Goal: Task Accomplishment & Management: Manage account settings

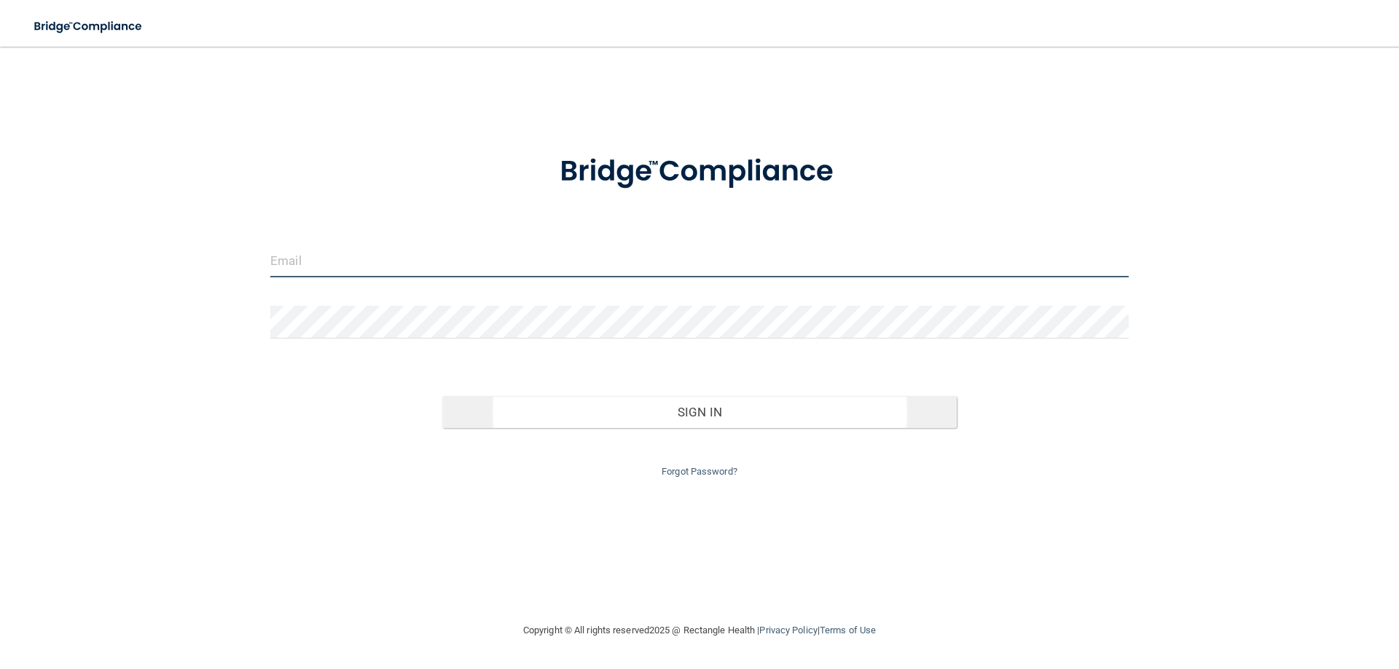
type input "[EMAIL_ADDRESS][DOMAIN_NAME]"
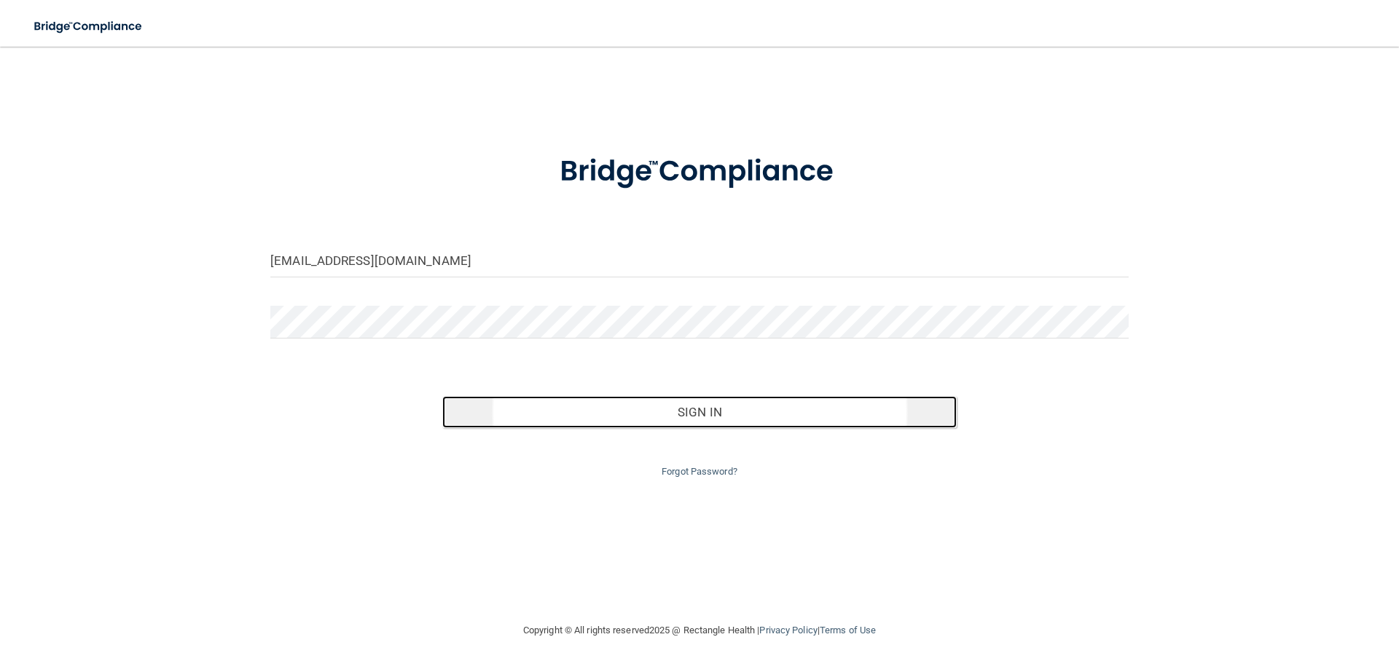
click at [693, 412] on button "Sign In" at bounding box center [699, 412] width 515 height 32
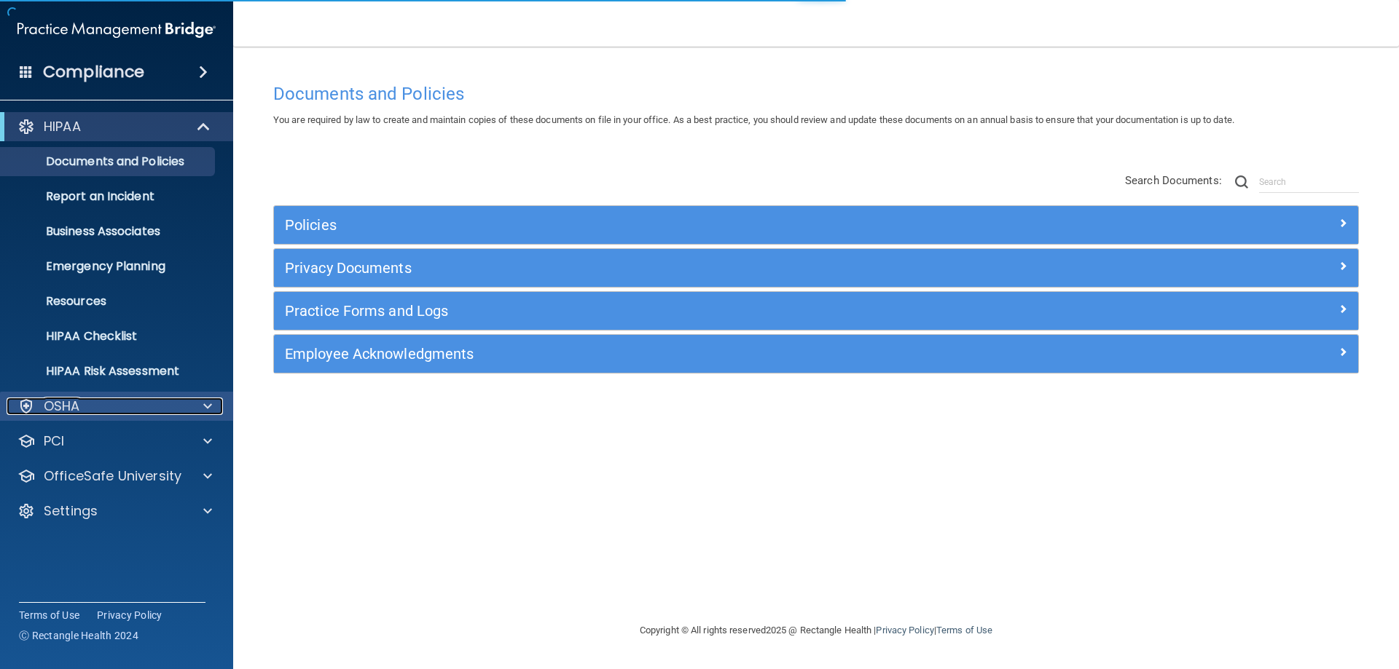
click at [191, 403] on div at bounding box center [205, 406] width 36 height 17
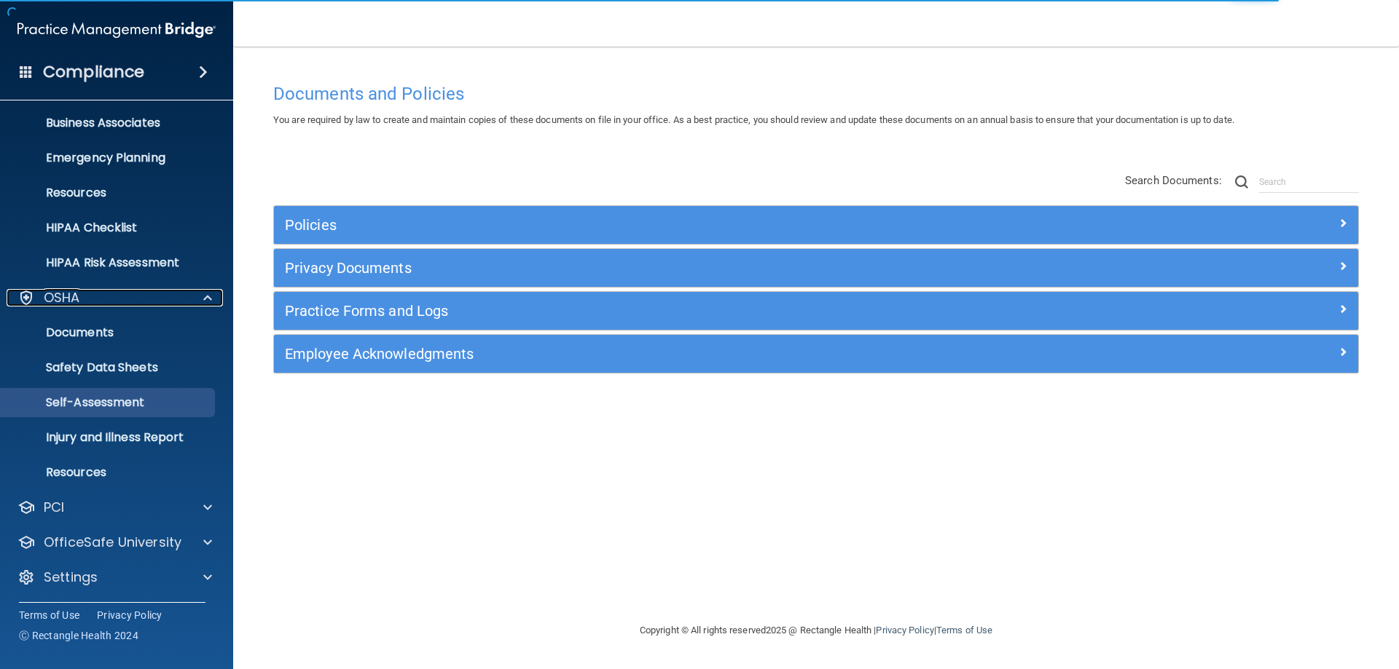
scroll to position [110, 0]
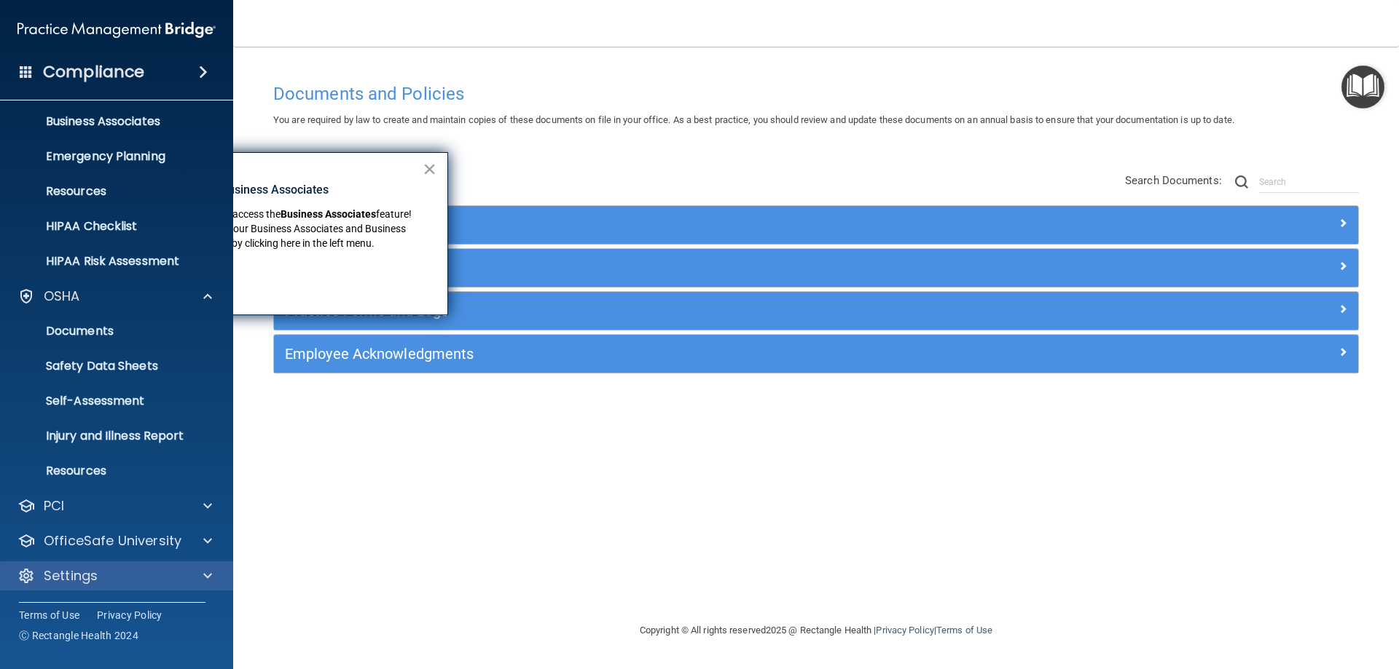
click at [192, 566] on div "Settings" at bounding box center [117, 576] width 234 height 29
click at [205, 581] on span at bounding box center [207, 575] width 9 height 17
click at [206, 574] on span at bounding box center [207, 575] width 9 height 17
click at [209, 537] on span at bounding box center [207, 541] width 9 height 17
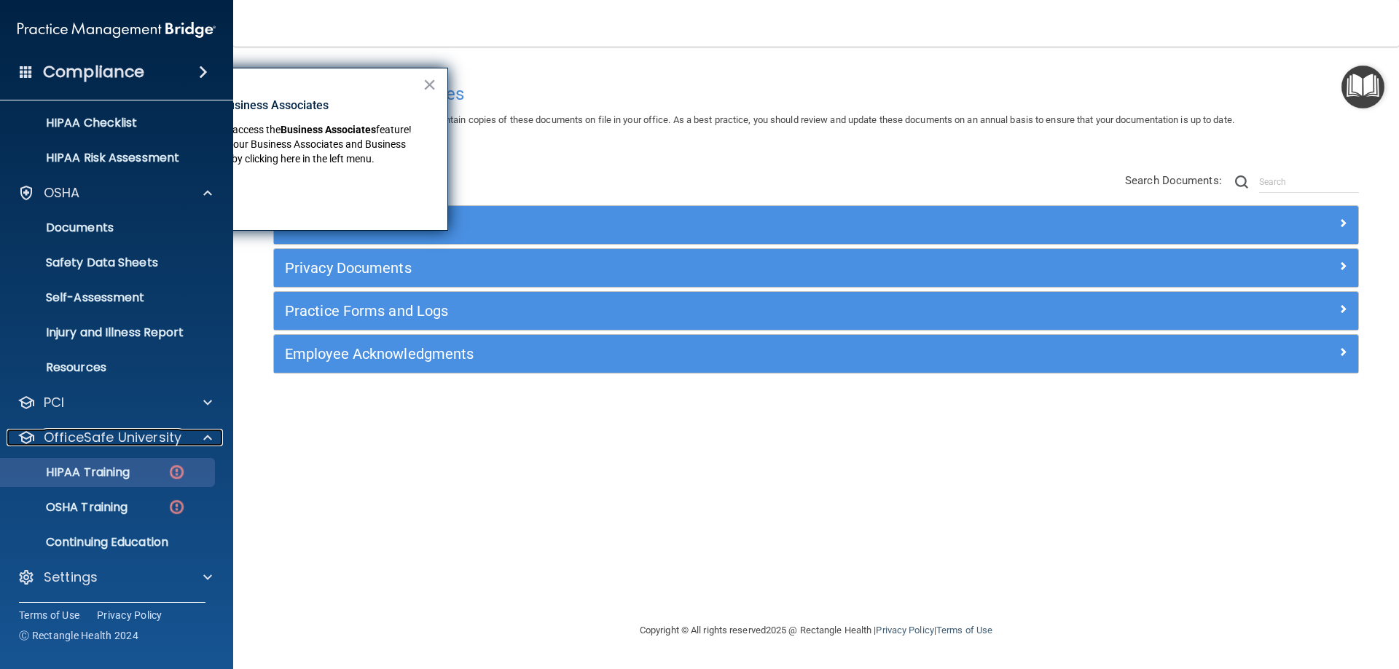
scroll to position [215, 0]
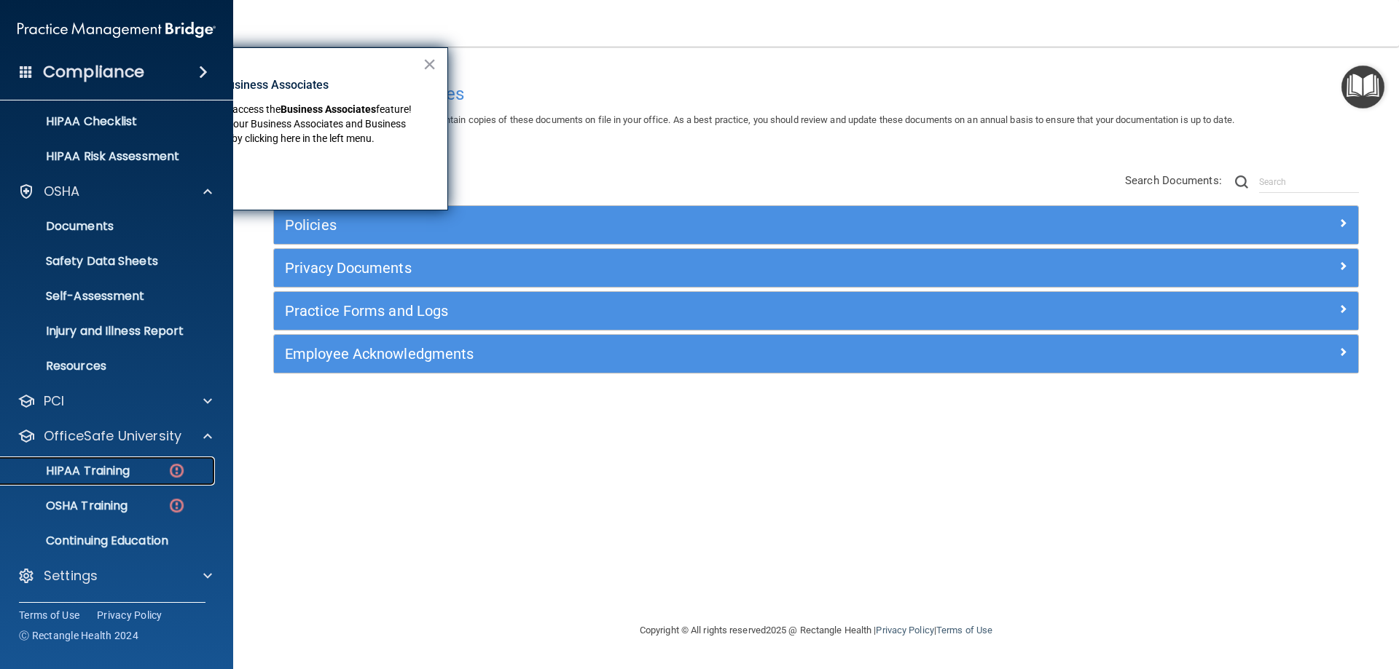
click at [115, 469] on p "HIPAA Training" at bounding box center [69, 471] width 120 height 15
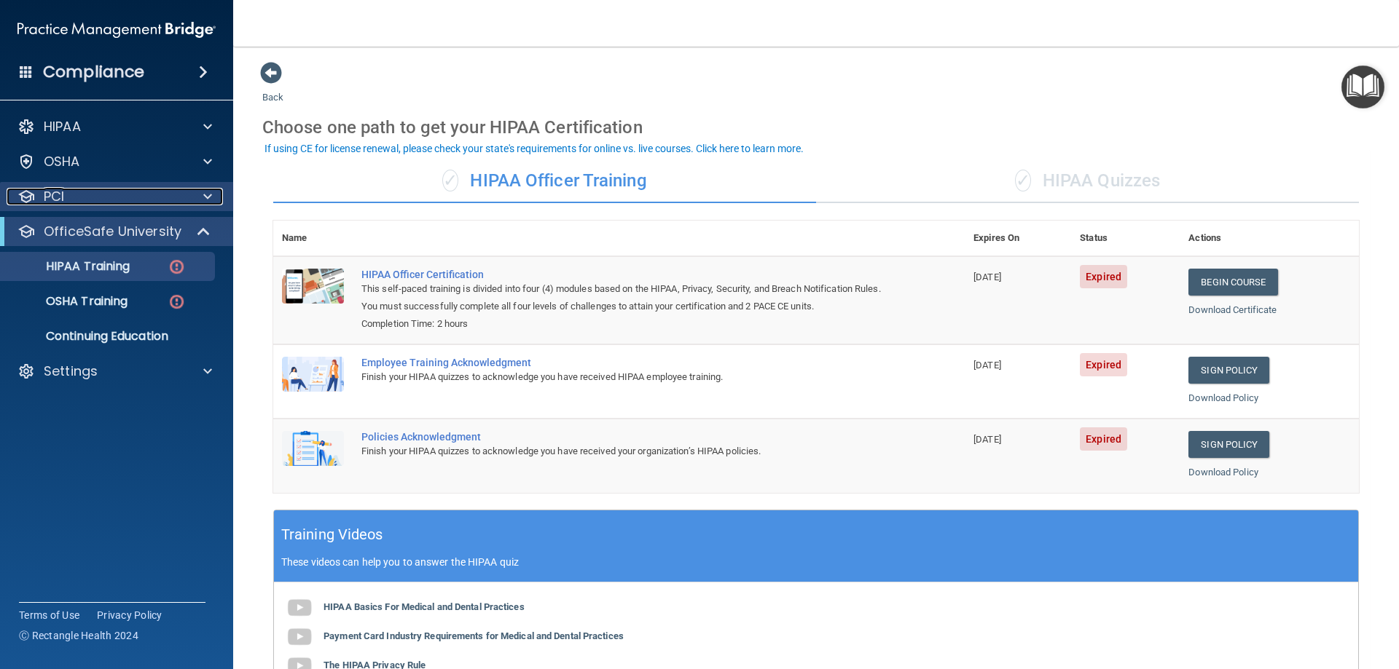
click at [150, 203] on div "PCI" at bounding box center [97, 196] width 181 height 17
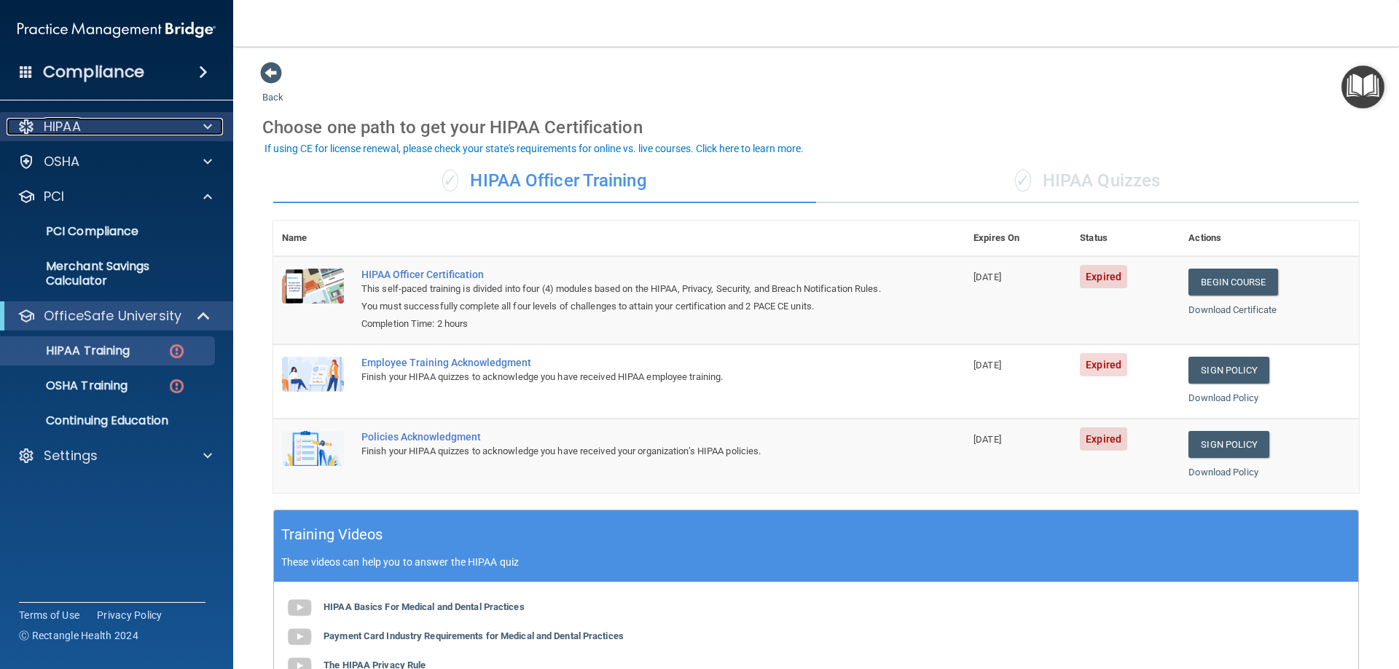
click at [195, 131] on div at bounding box center [205, 126] width 36 height 17
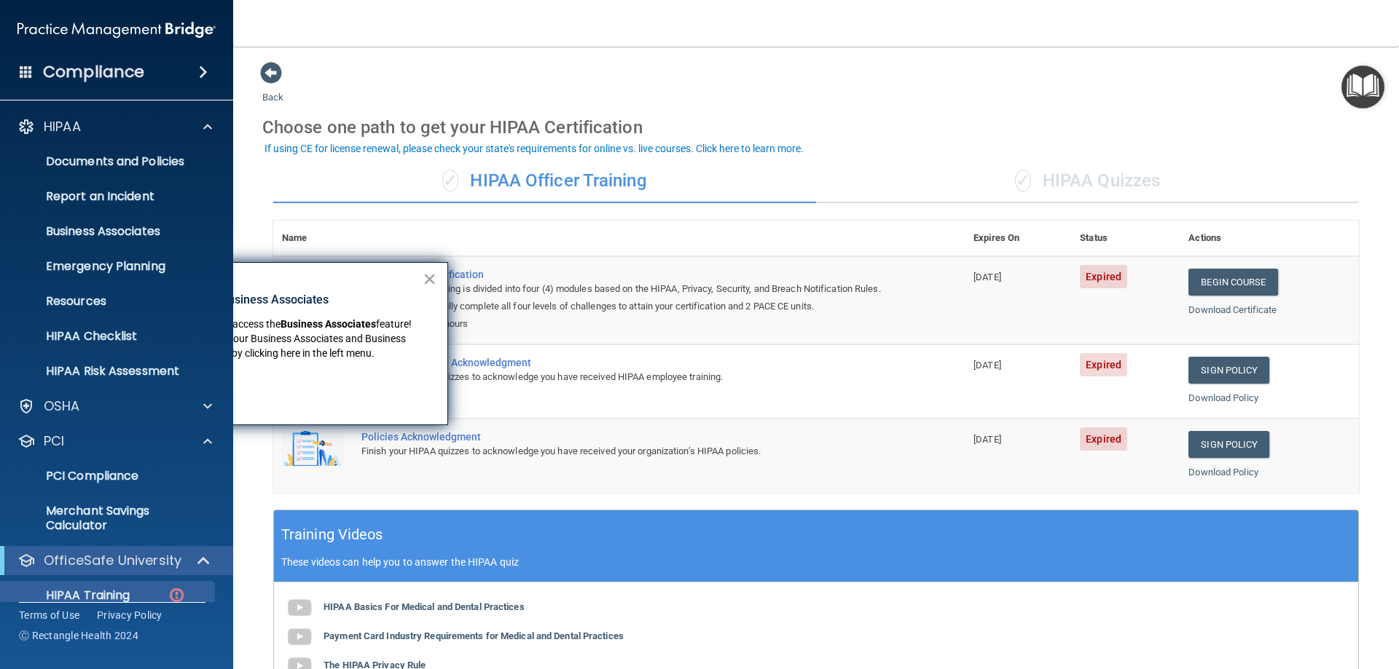
click at [200, 76] on span at bounding box center [203, 71] width 9 height 17
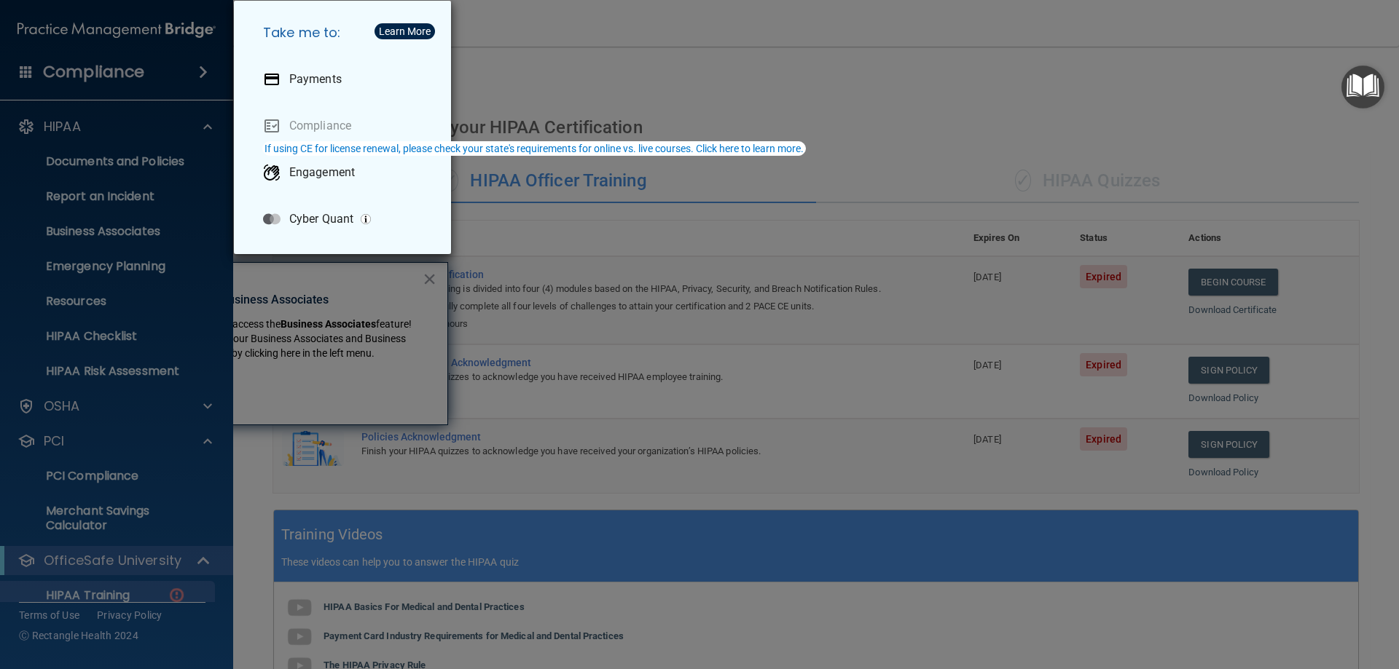
click at [200, 77] on div "Take me to: Payments Compliance Engagement Cyber Quant" at bounding box center [699, 334] width 1399 height 669
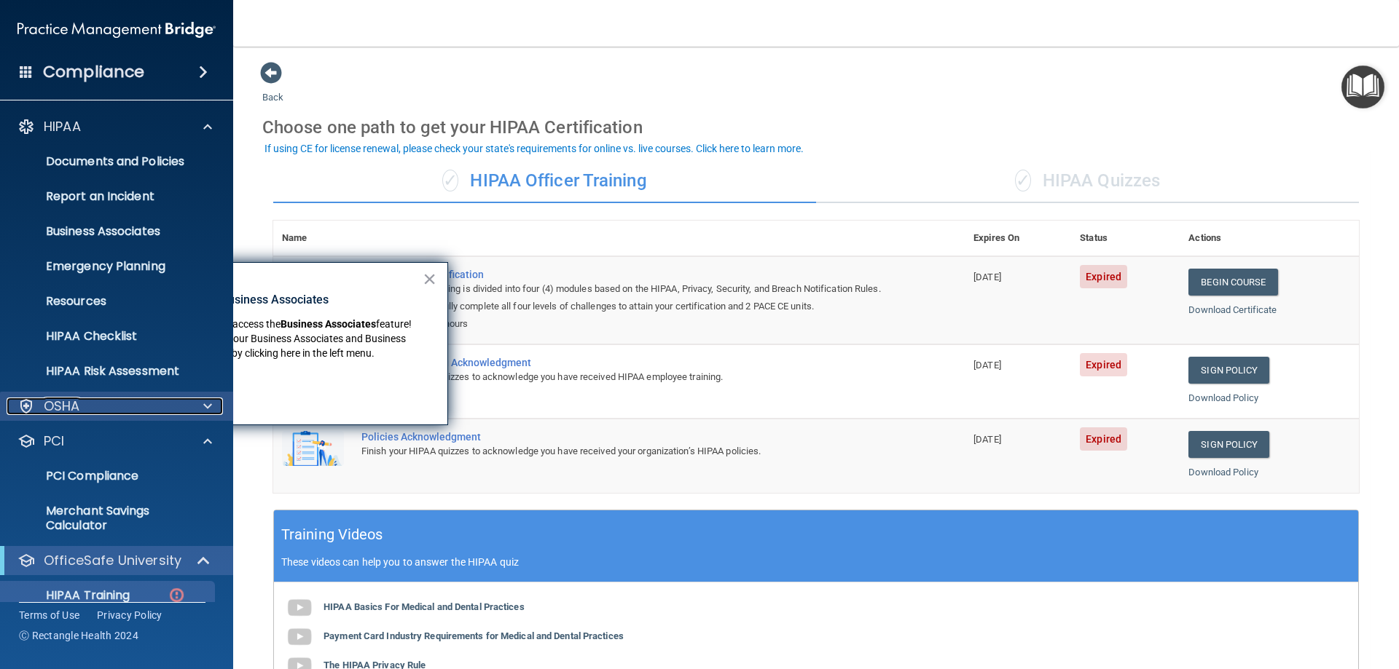
click at [207, 406] on span at bounding box center [207, 406] width 9 height 17
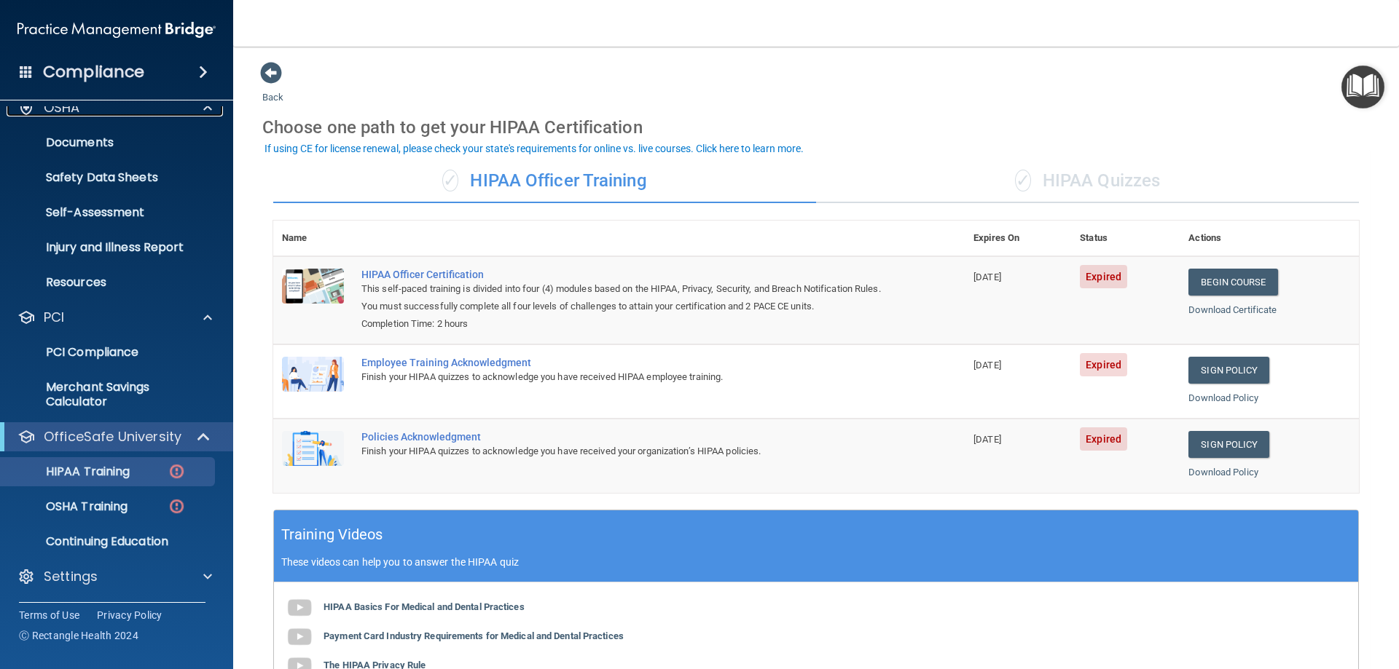
scroll to position [299, 0]
click at [209, 575] on span at bounding box center [207, 575] width 9 height 17
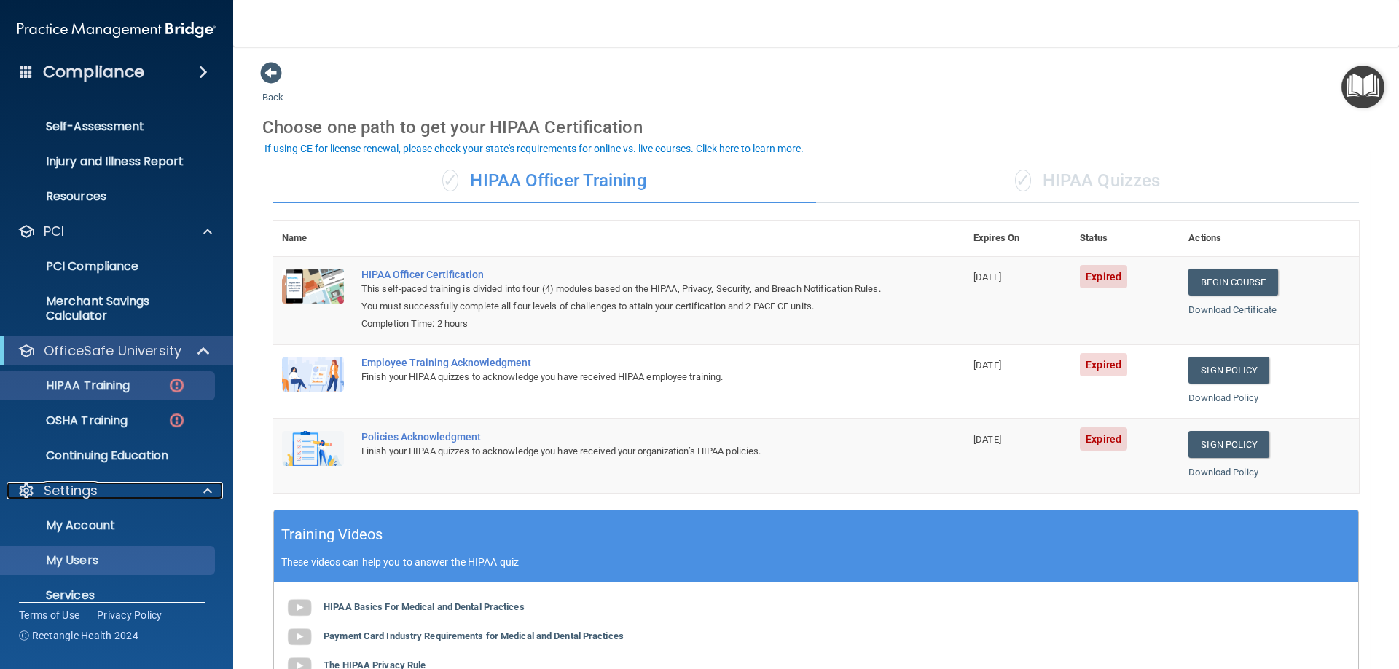
scroll to position [439, 0]
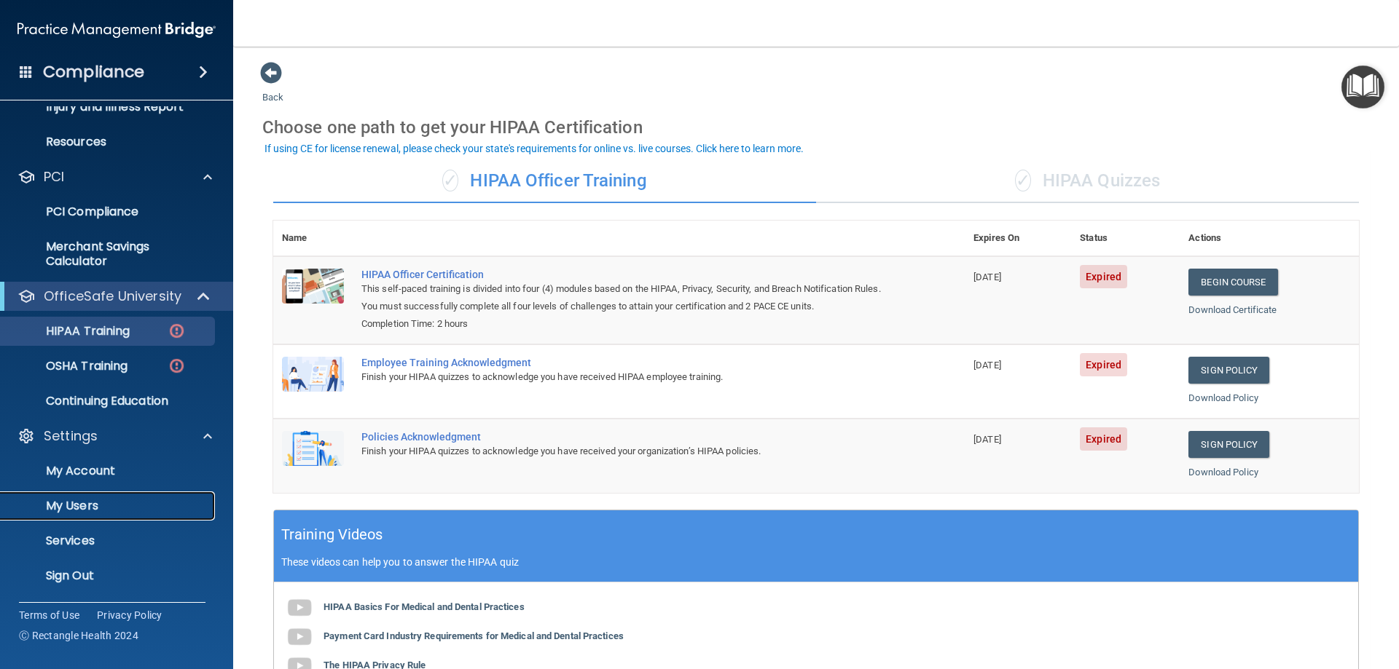
click at [88, 506] on p "My Users" at bounding box center [108, 506] width 199 height 15
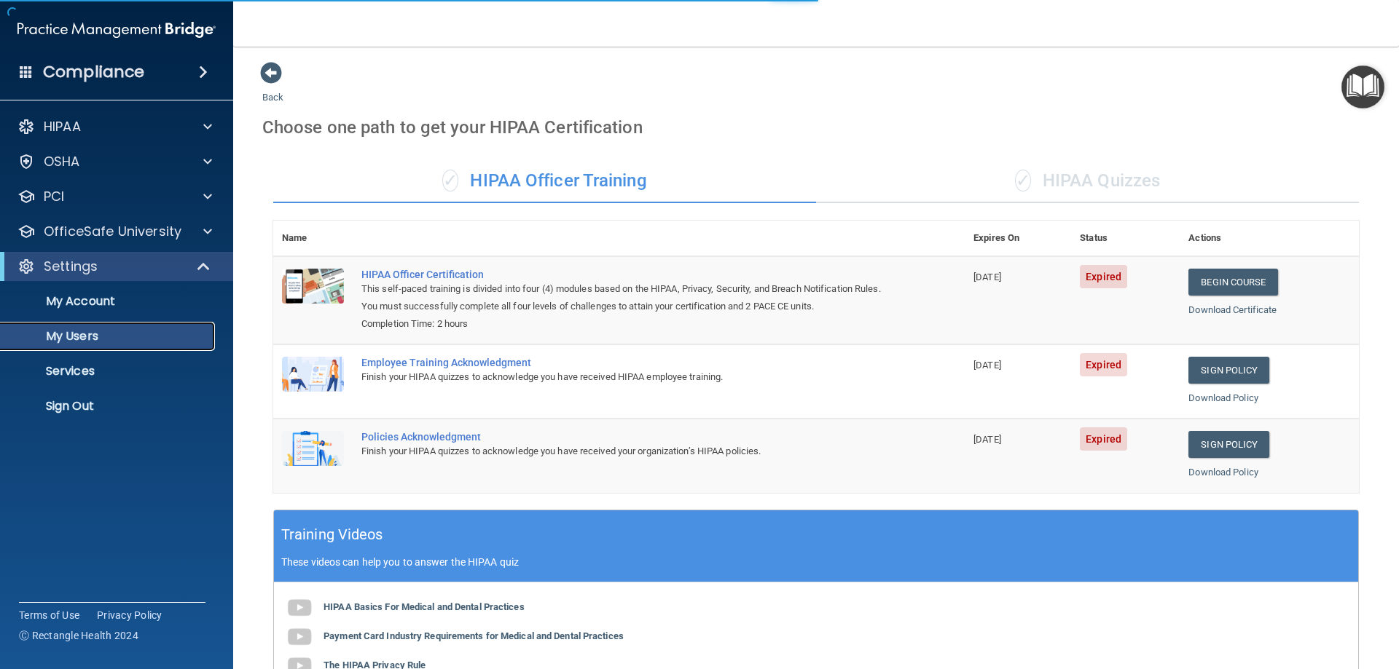
select select "20"
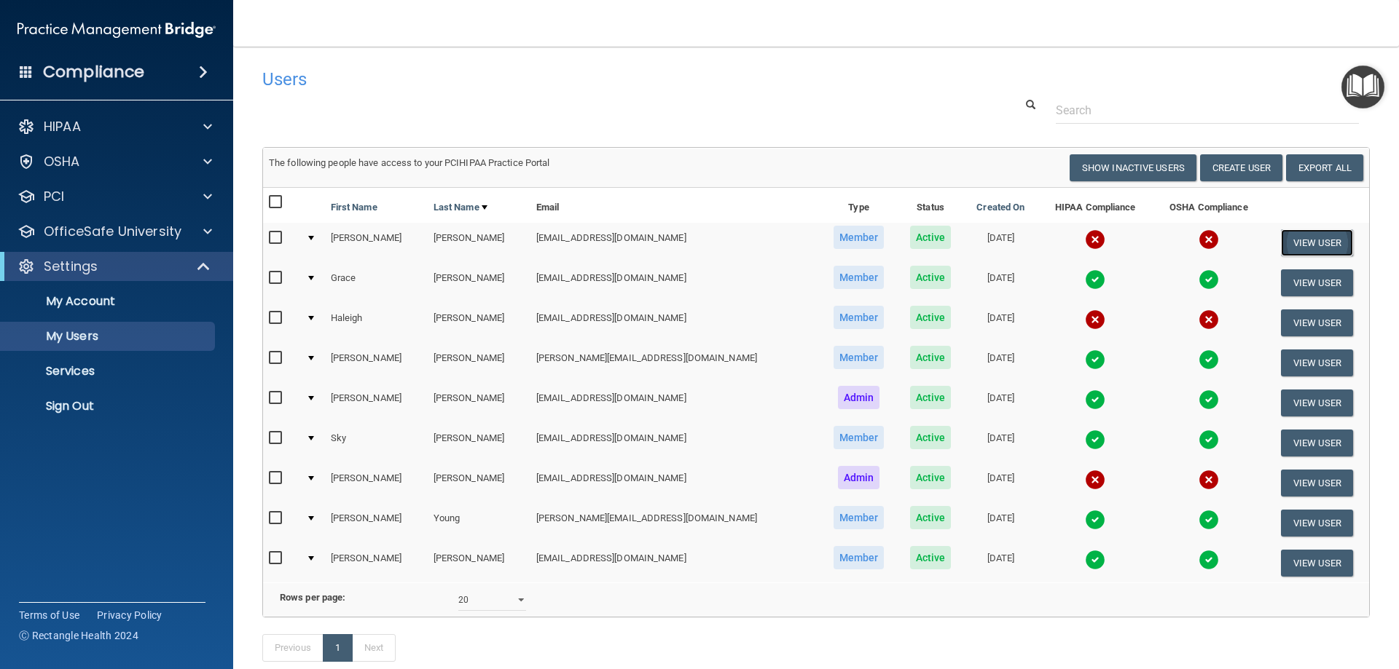
click at [1286, 245] on button "View User" at bounding box center [1317, 242] width 72 height 27
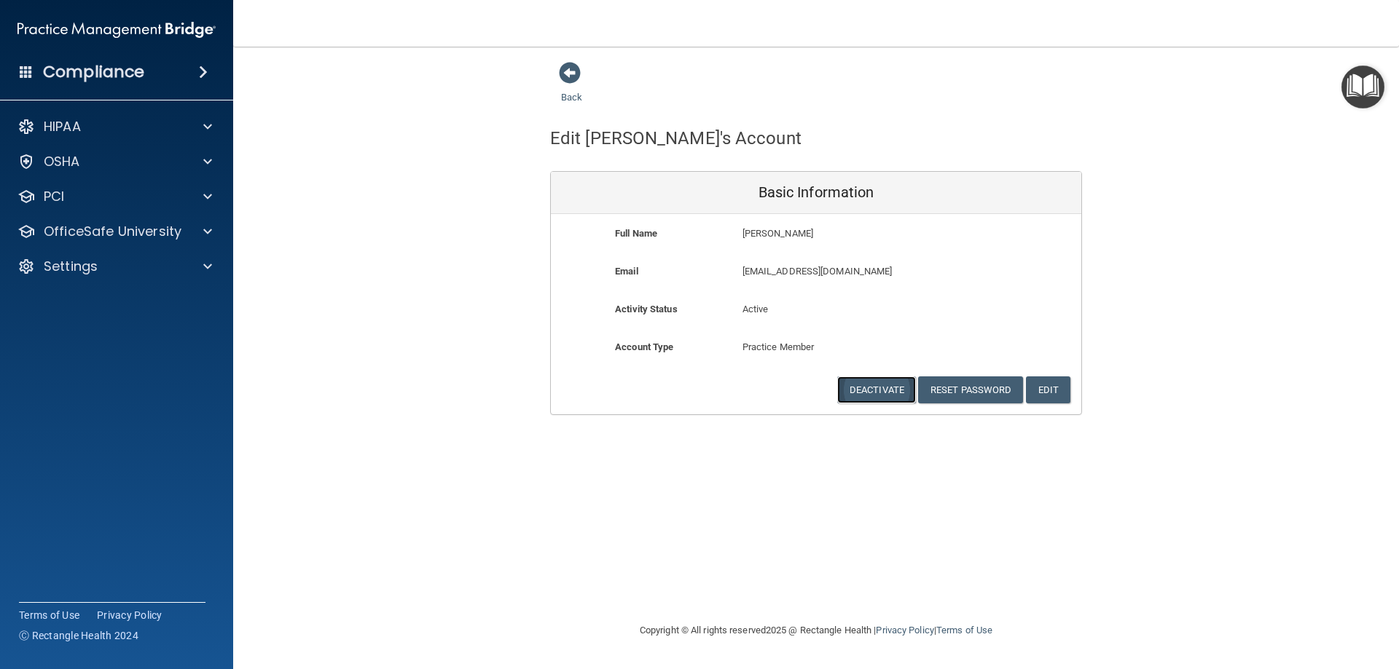
click at [890, 388] on button "Deactivate" at bounding box center [876, 390] width 79 height 27
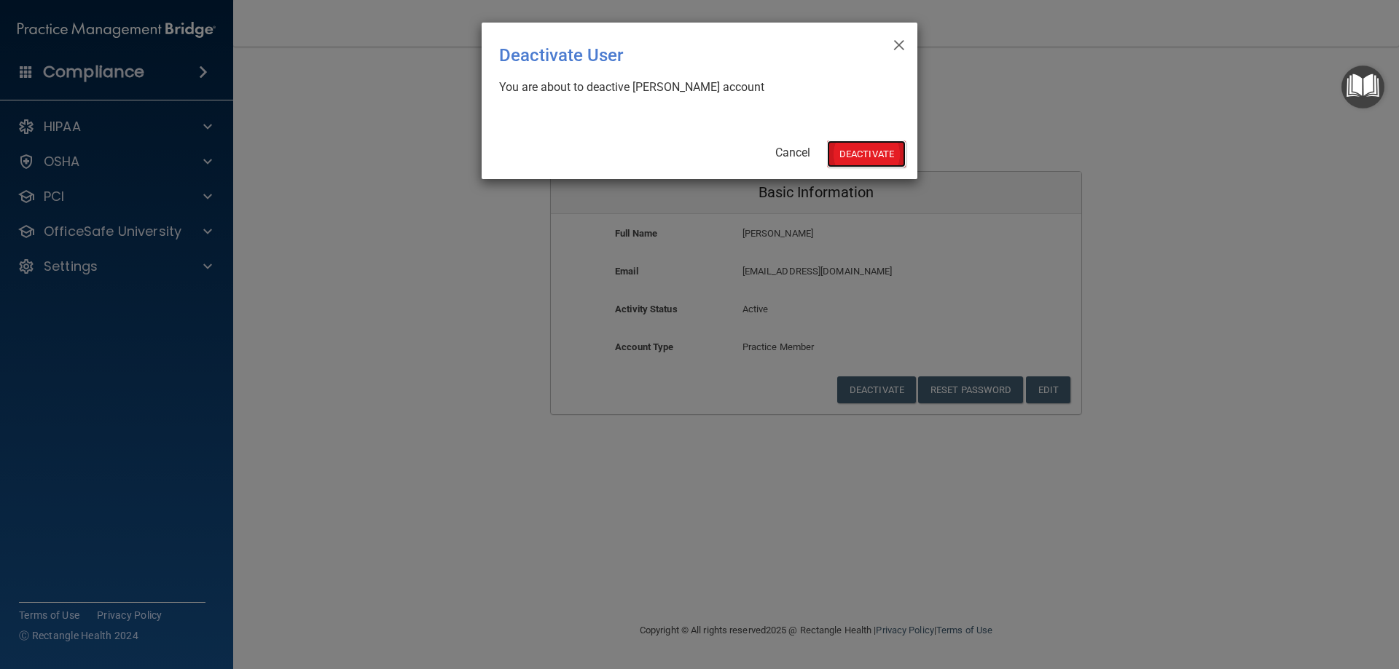
click at [862, 163] on button "Deactivate" at bounding box center [866, 154] width 79 height 27
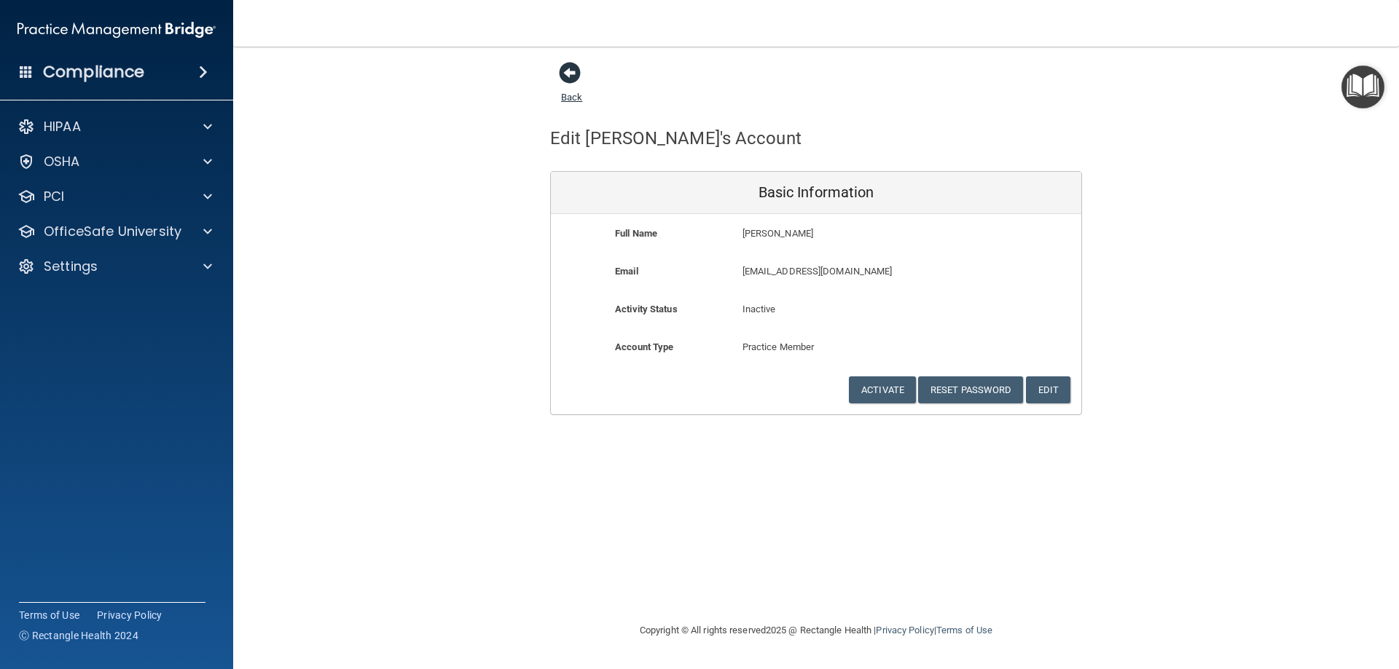
click at [565, 71] on span at bounding box center [570, 73] width 22 height 22
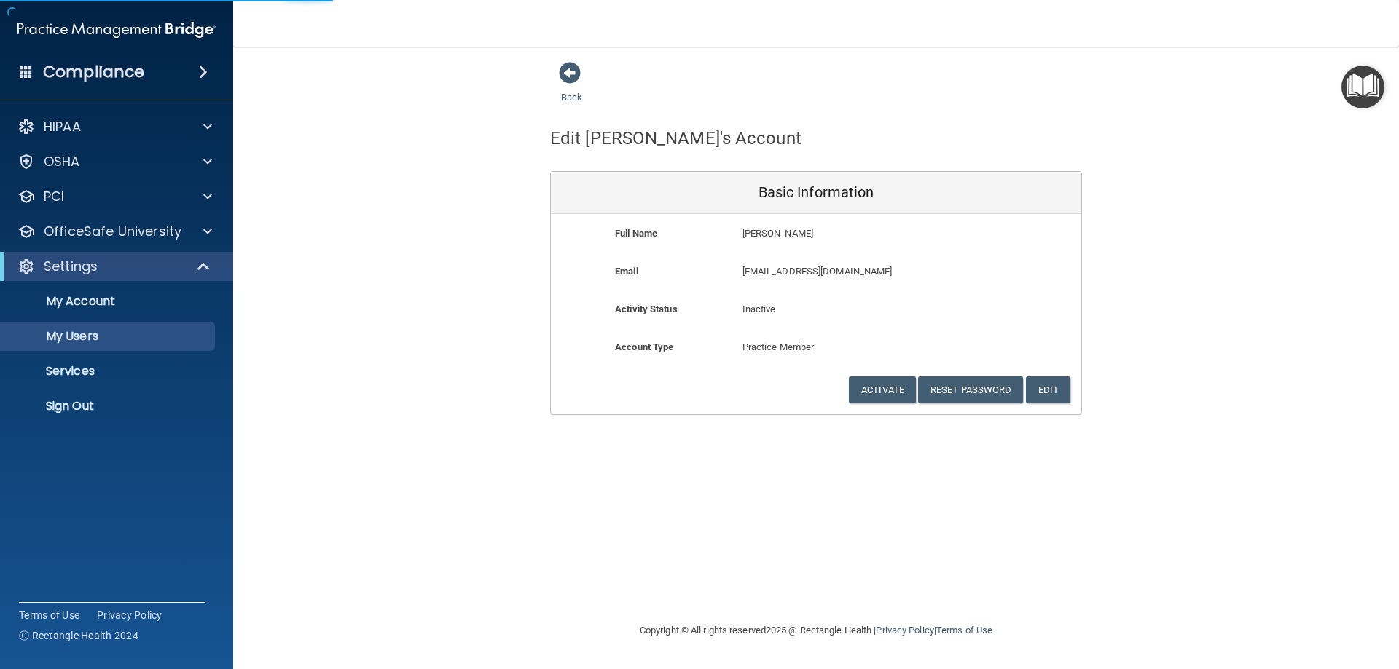
select select "20"
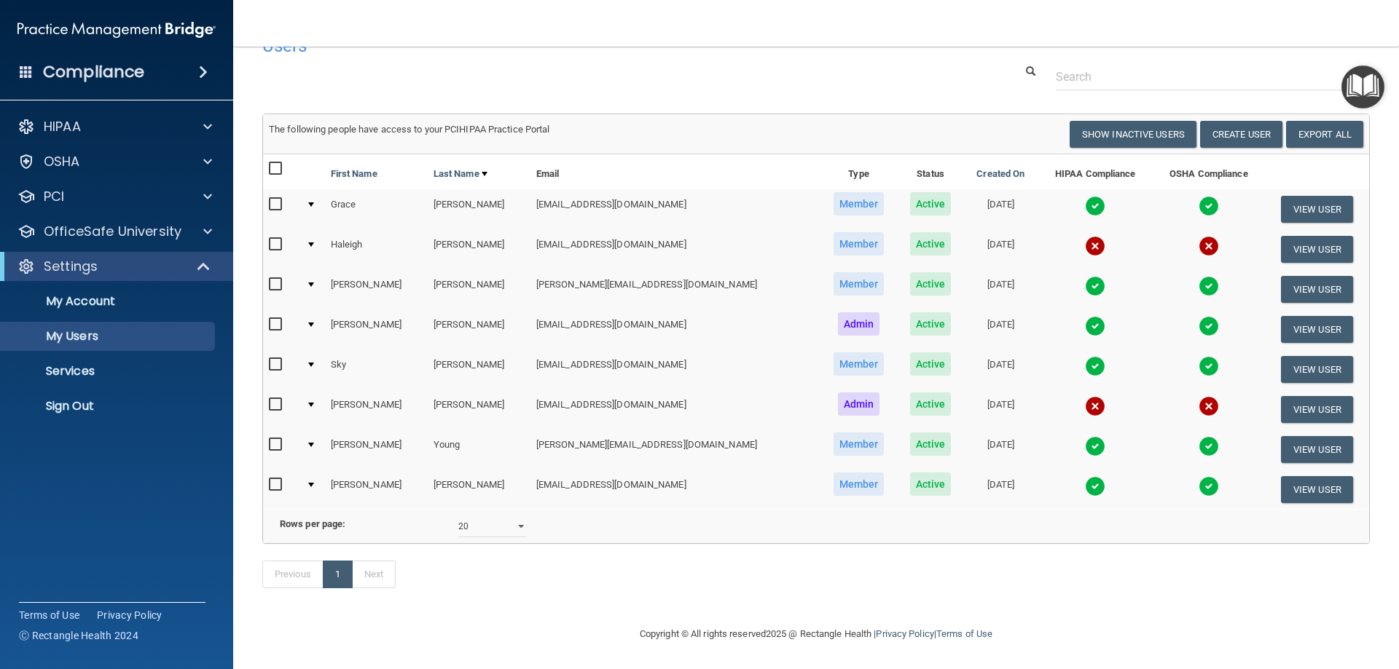
scroll to position [55, 0]
click at [1281, 476] on button "View User" at bounding box center [1317, 489] width 72 height 27
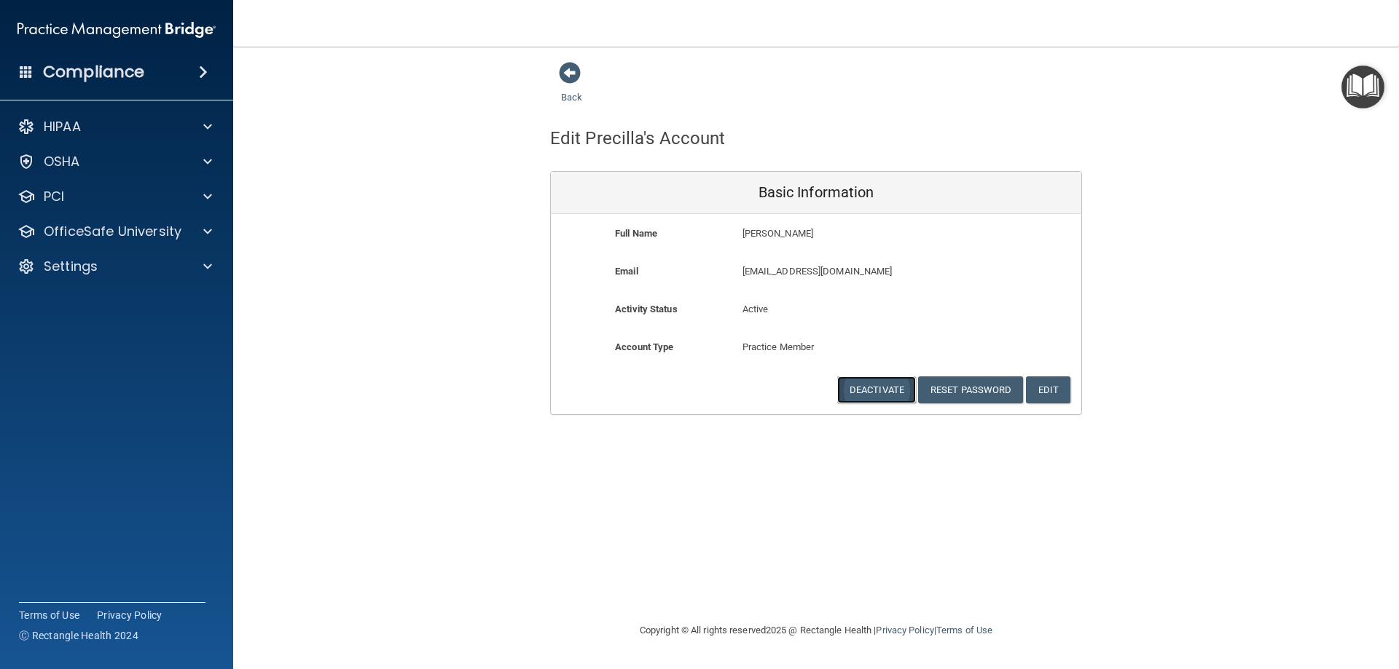
click at [897, 389] on button "Deactivate" at bounding box center [876, 390] width 79 height 27
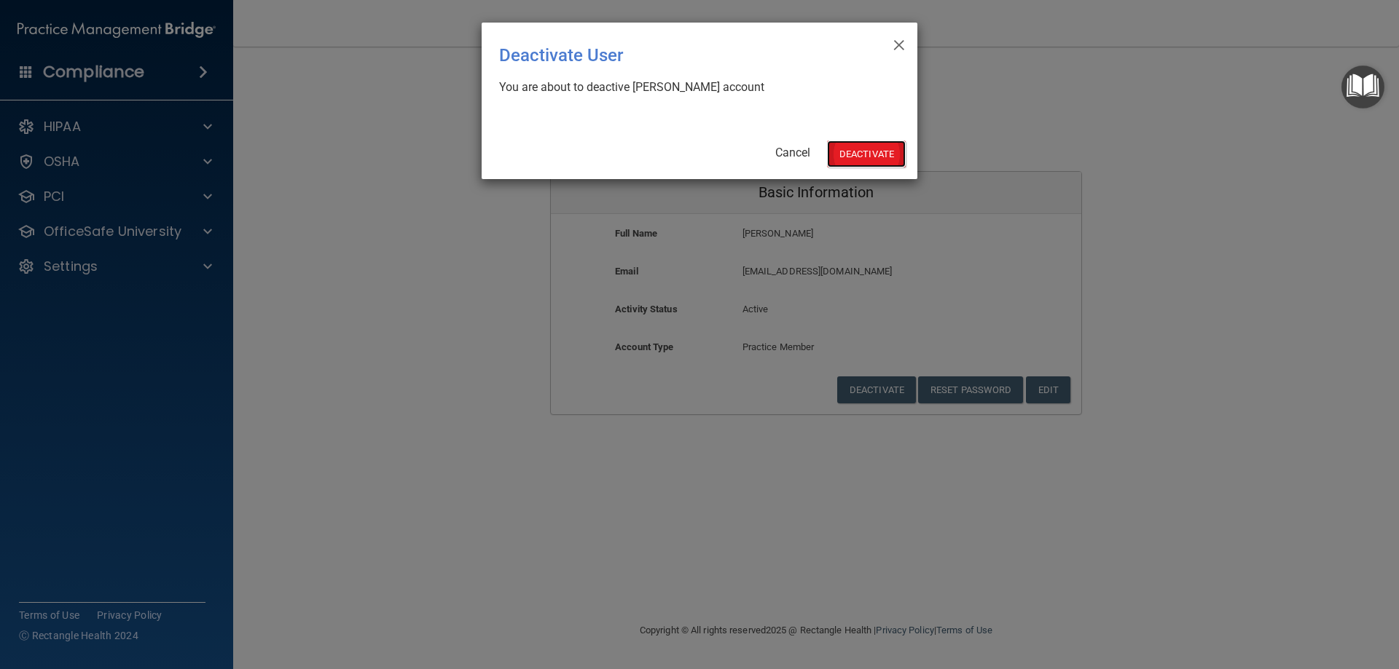
click at [863, 157] on button "Deactivate" at bounding box center [866, 154] width 79 height 27
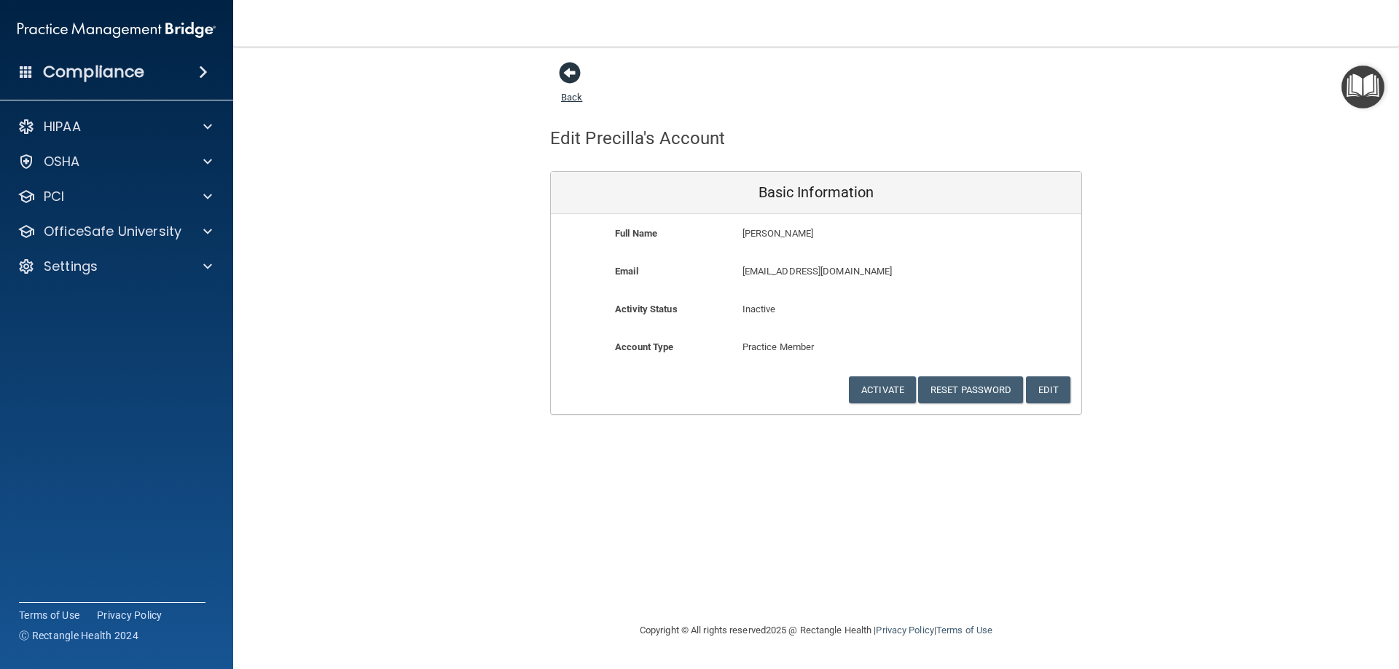
click at [570, 76] on span at bounding box center [570, 73] width 22 height 22
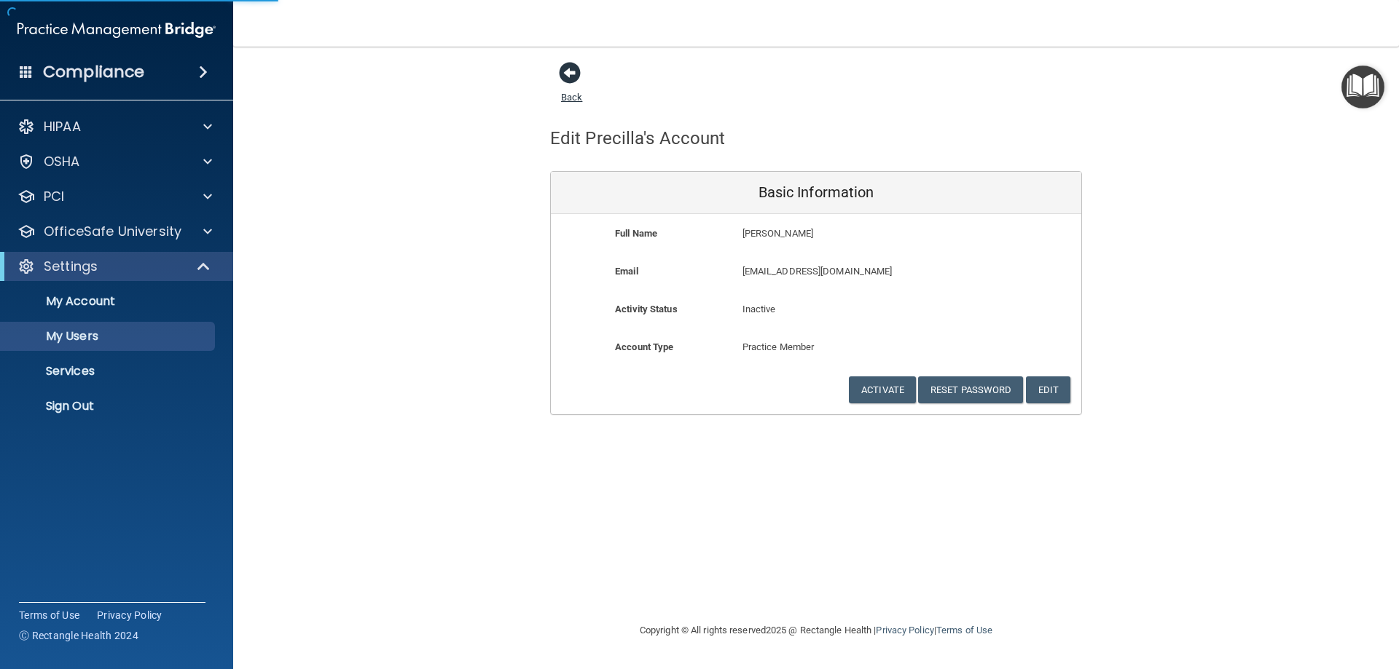
select select "20"
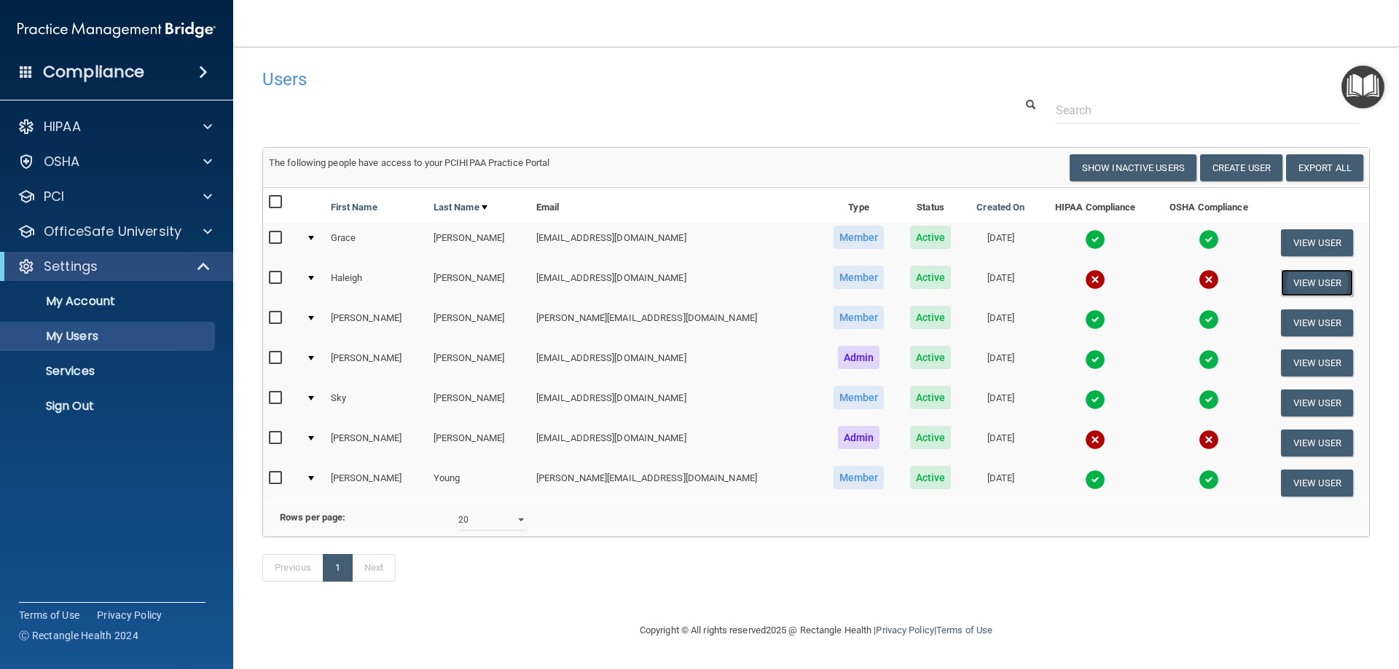
click at [1309, 281] on button "View User" at bounding box center [1317, 283] width 72 height 27
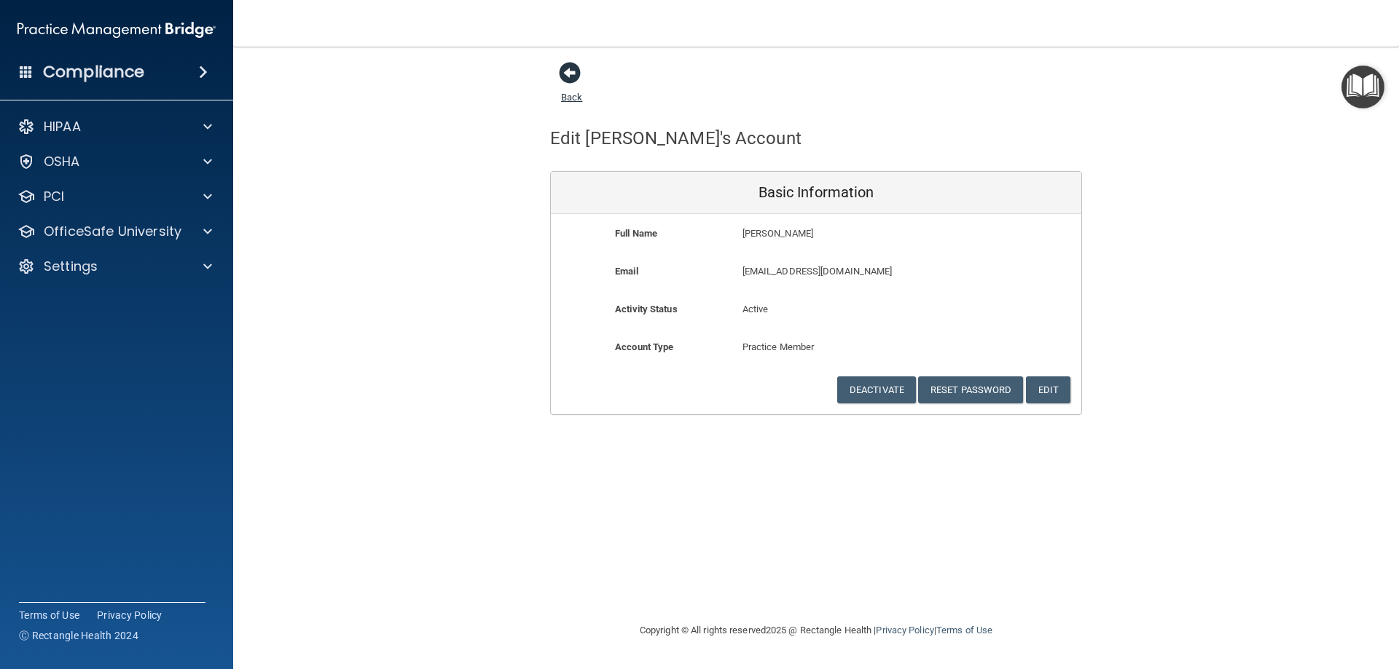
click at [575, 74] on span at bounding box center [570, 73] width 22 height 22
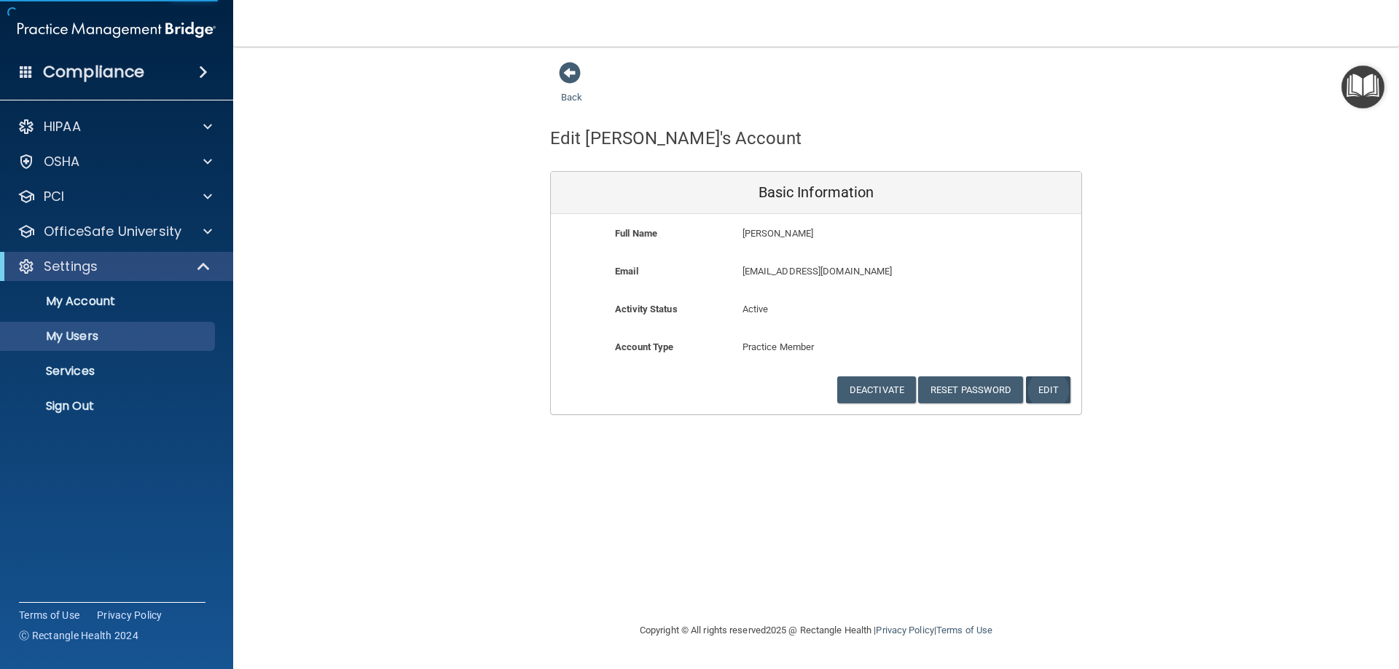
select select "20"
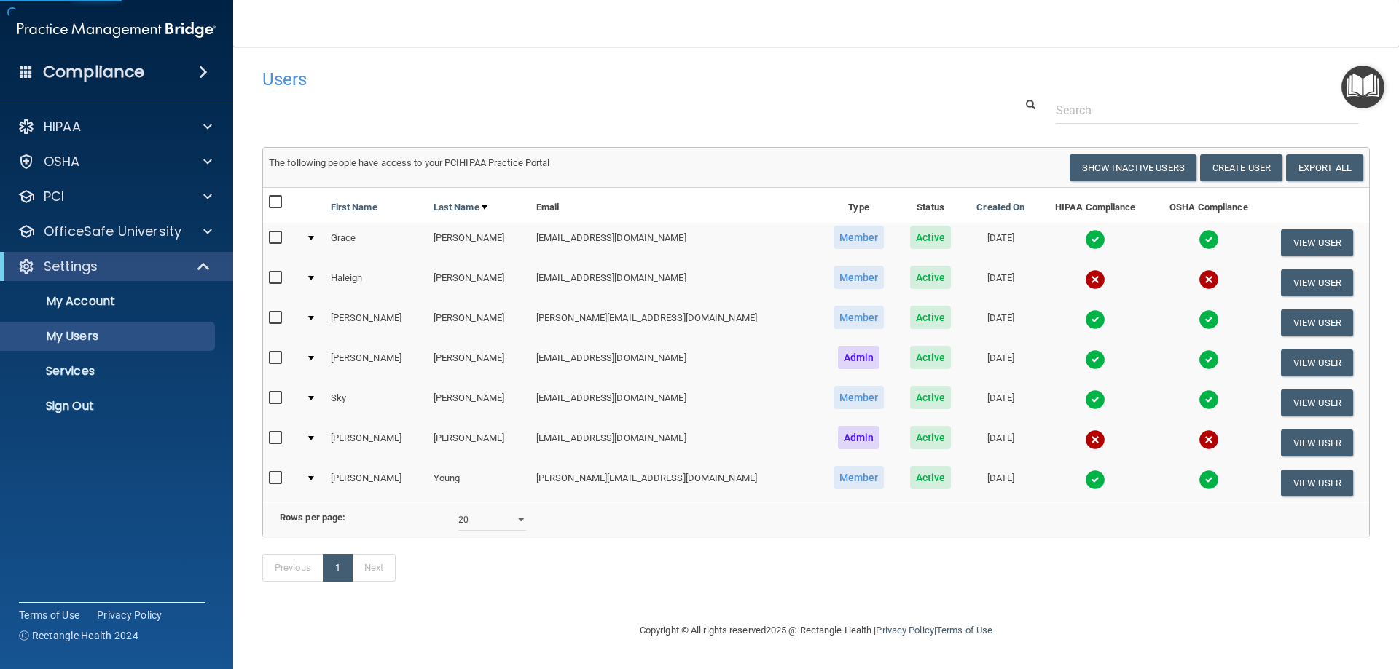
click at [1085, 278] on img at bounding box center [1095, 280] width 20 height 20
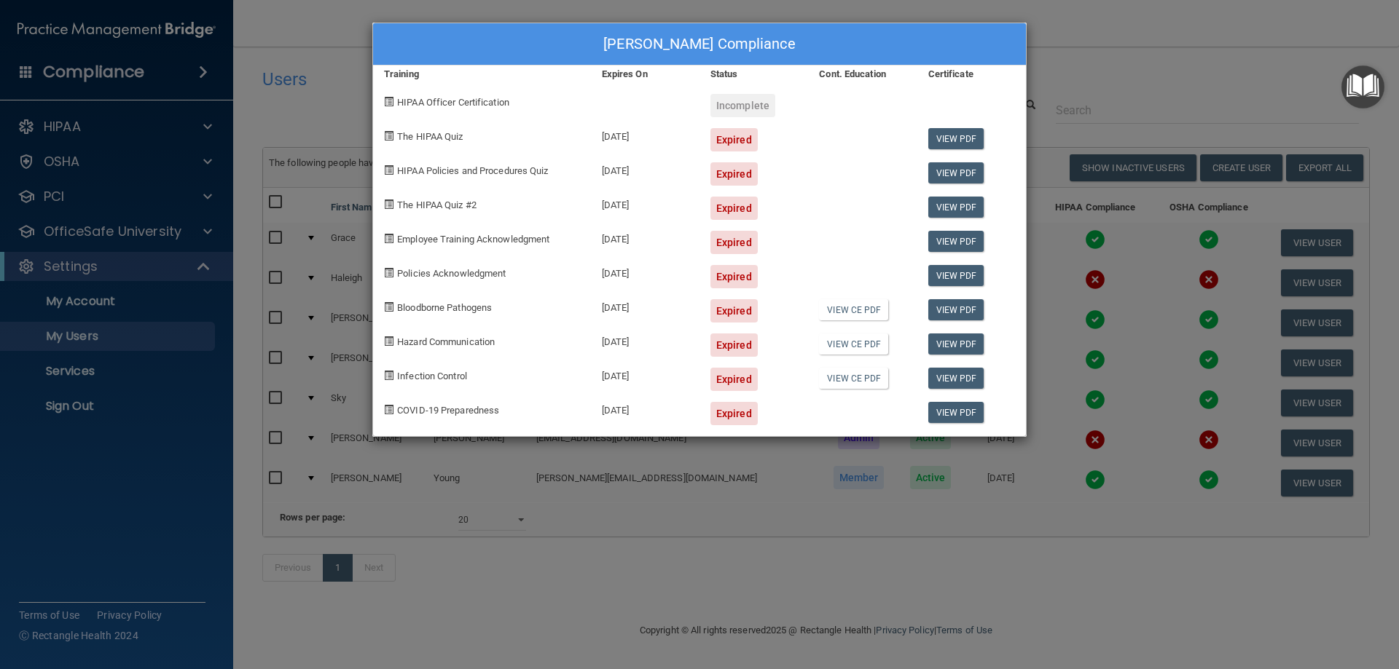
click at [1142, 68] on div "Haleigh Jimenez's Compliance Training Expires On Status Cont. Education Certifi…" at bounding box center [699, 334] width 1399 height 669
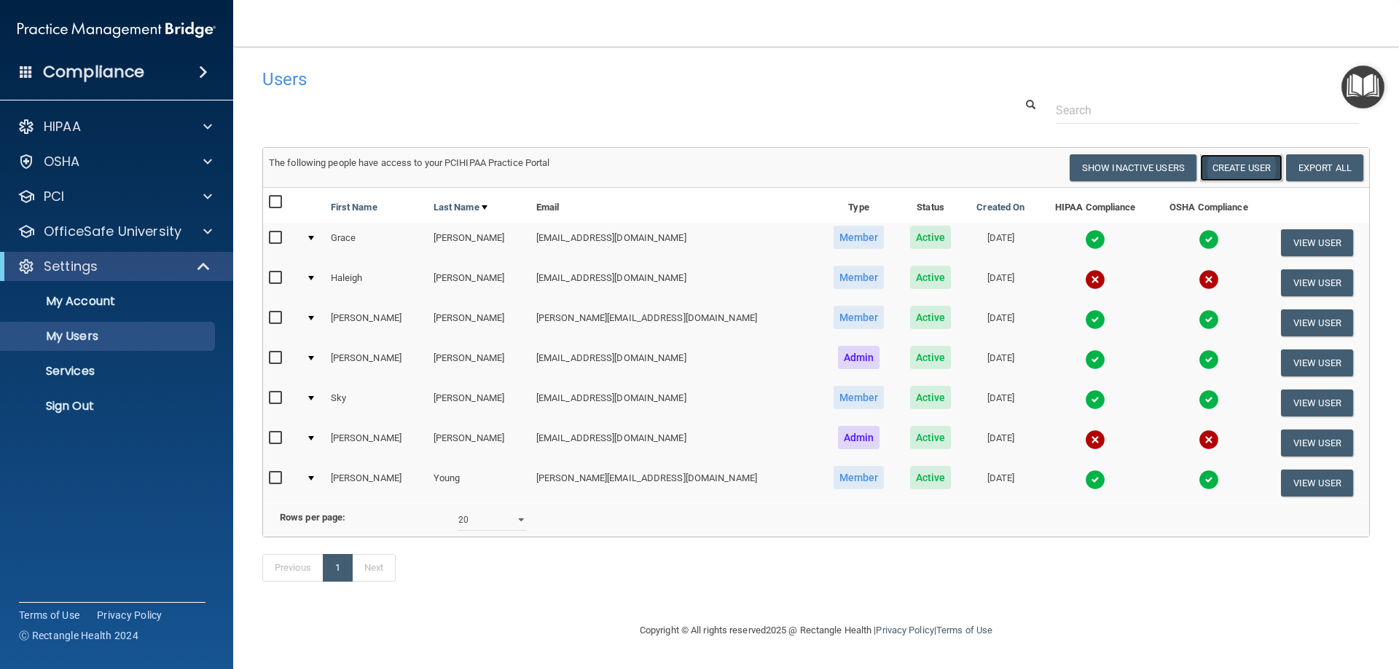
click at [1234, 169] on button "Create User" at bounding box center [1241, 167] width 82 height 27
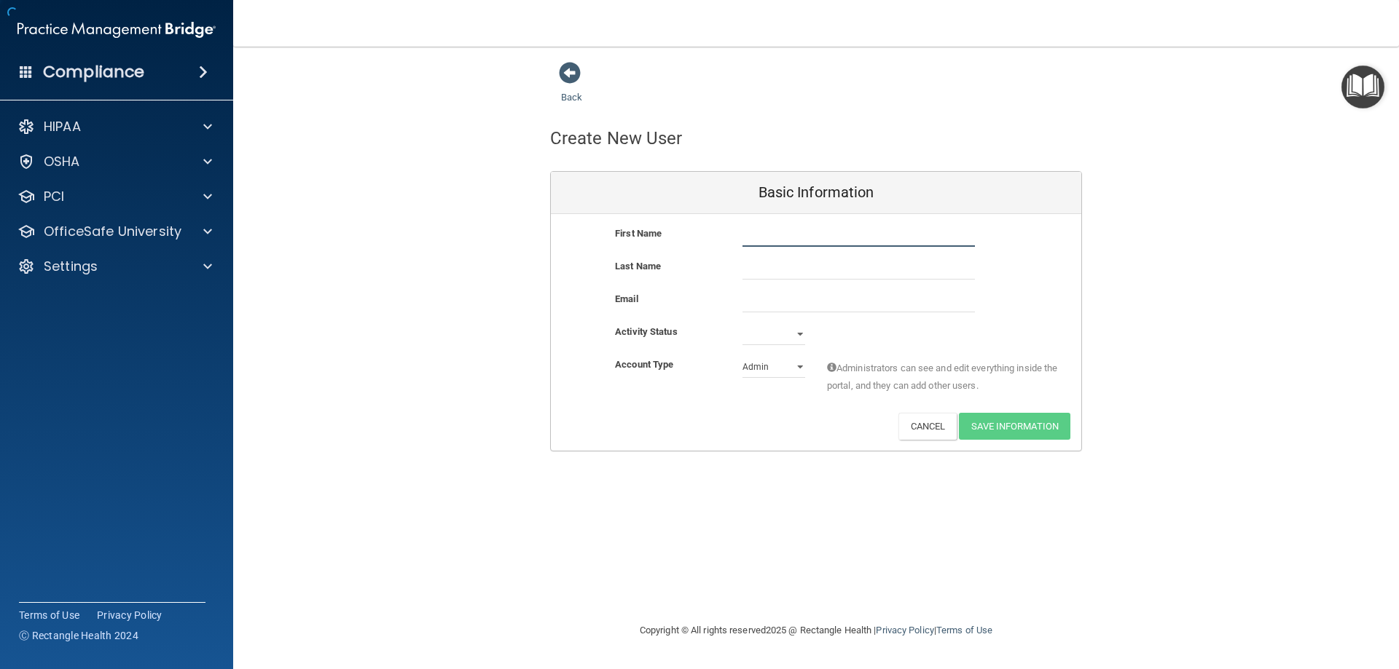
click at [795, 237] on input "text" at bounding box center [858, 236] width 232 height 22
type input "Waelongo"
type input "Mrisho"
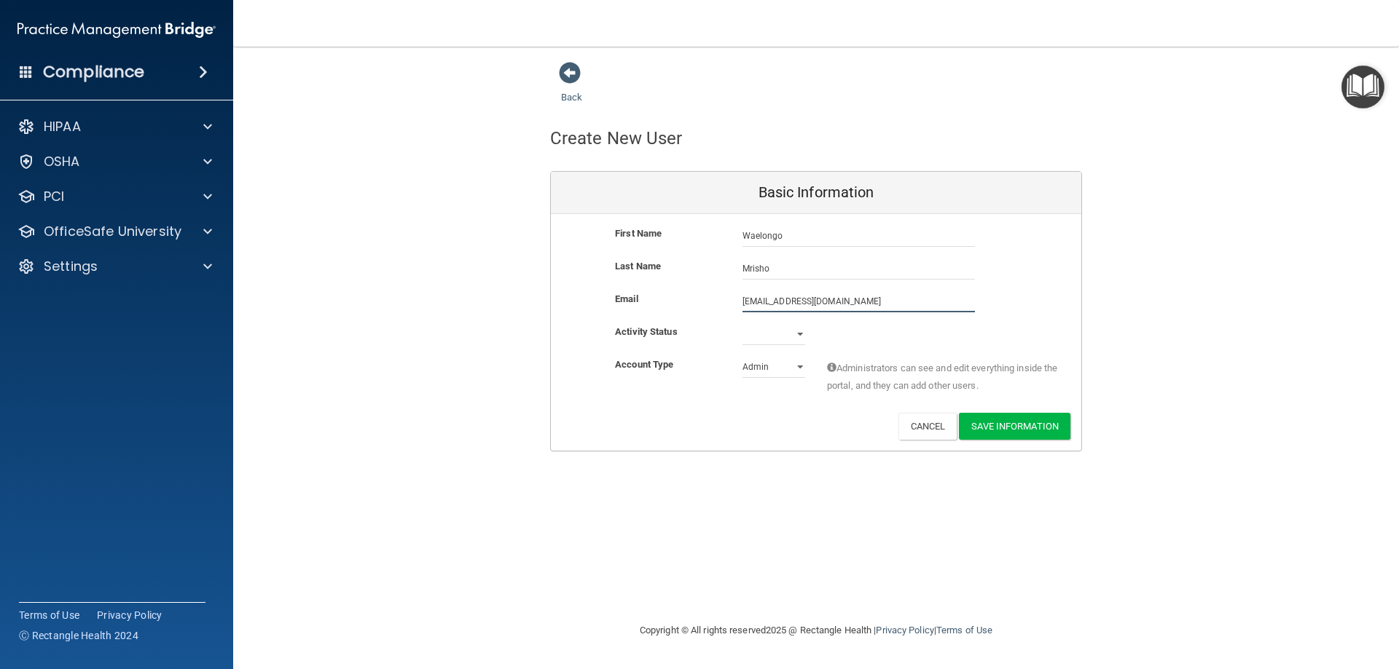
type input "erikaywaelongo@gmail.com"
drag, startPoint x: 777, startPoint y: 334, endPoint x: 800, endPoint y: 334, distance: 23.3
click at [777, 334] on select "Active Inactive" at bounding box center [773, 334] width 63 height 22
click at [800, 334] on select "Active Inactive" at bounding box center [773, 334] width 63 height 22
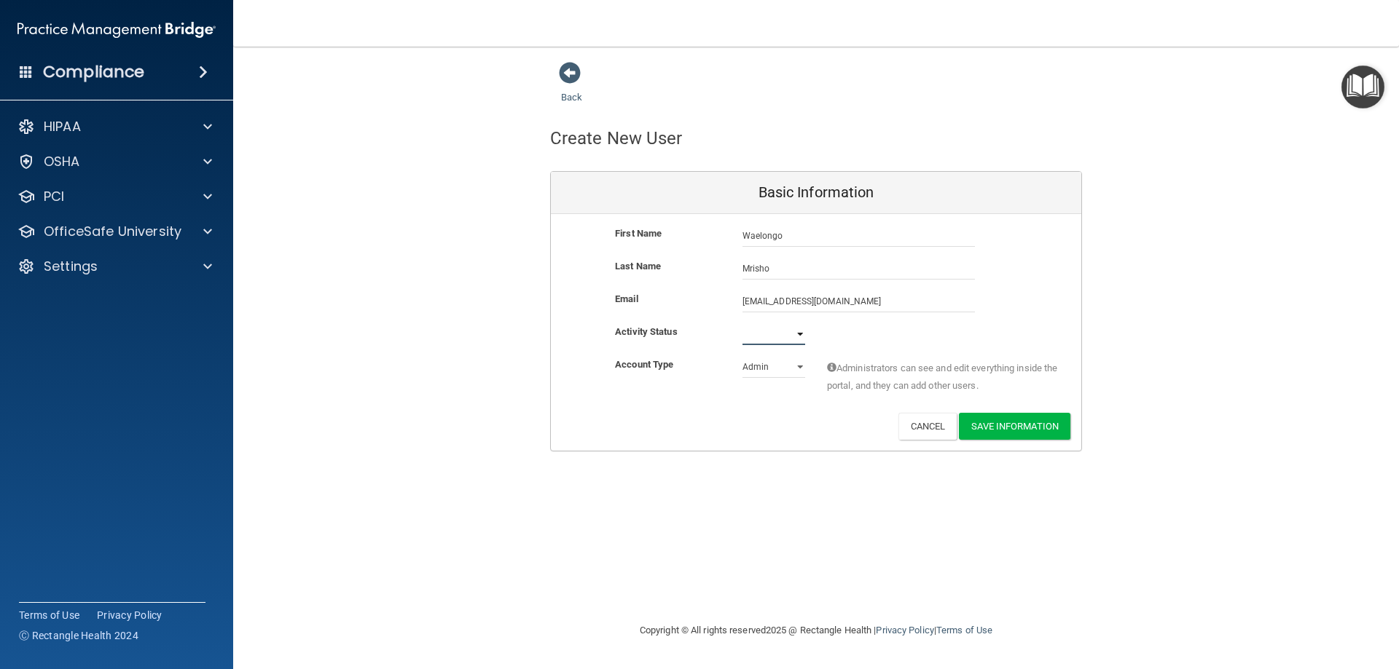
select select "active"
click at [742, 323] on select "Active Inactive" at bounding box center [773, 334] width 63 height 22
click at [802, 366] on select "Admin Member" at bounding box center [773, 367] width 63 height 22
select select "practice_member"
click at [742, 356] on select "Admin Member" at bounding box center [773, 367] width 63 height 22
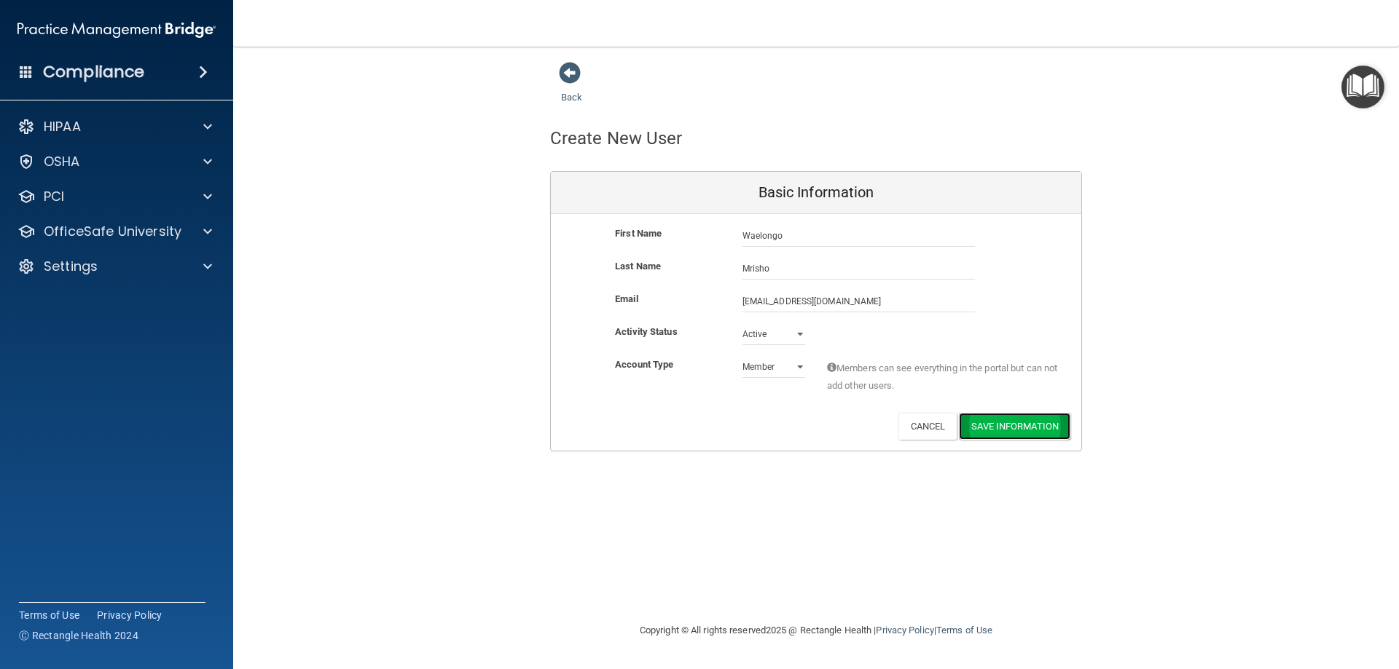
click at [1029, 432] on button "Save Information" at bounding box center [1014, 426] width 111 height 27
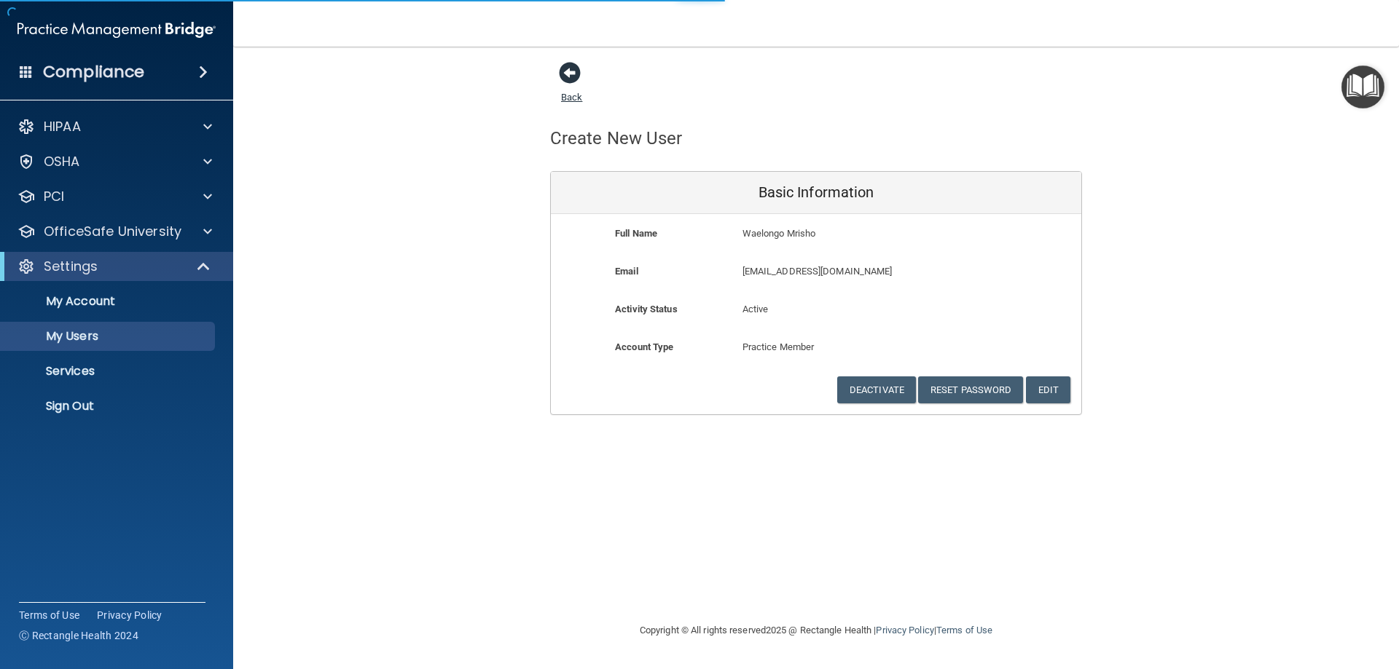
select select "20"
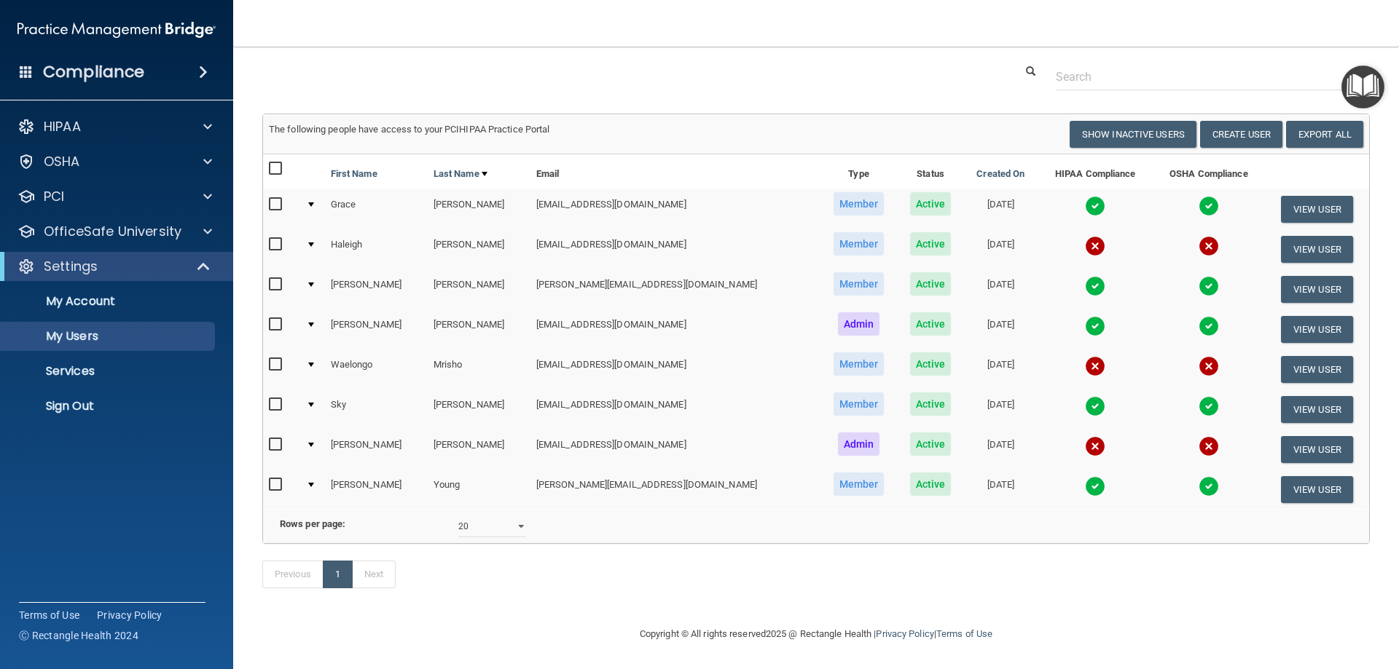
scroll to position [111, 0]
click at [1085, 396] on img at bounding box center [1095, 406] width 20 height 20
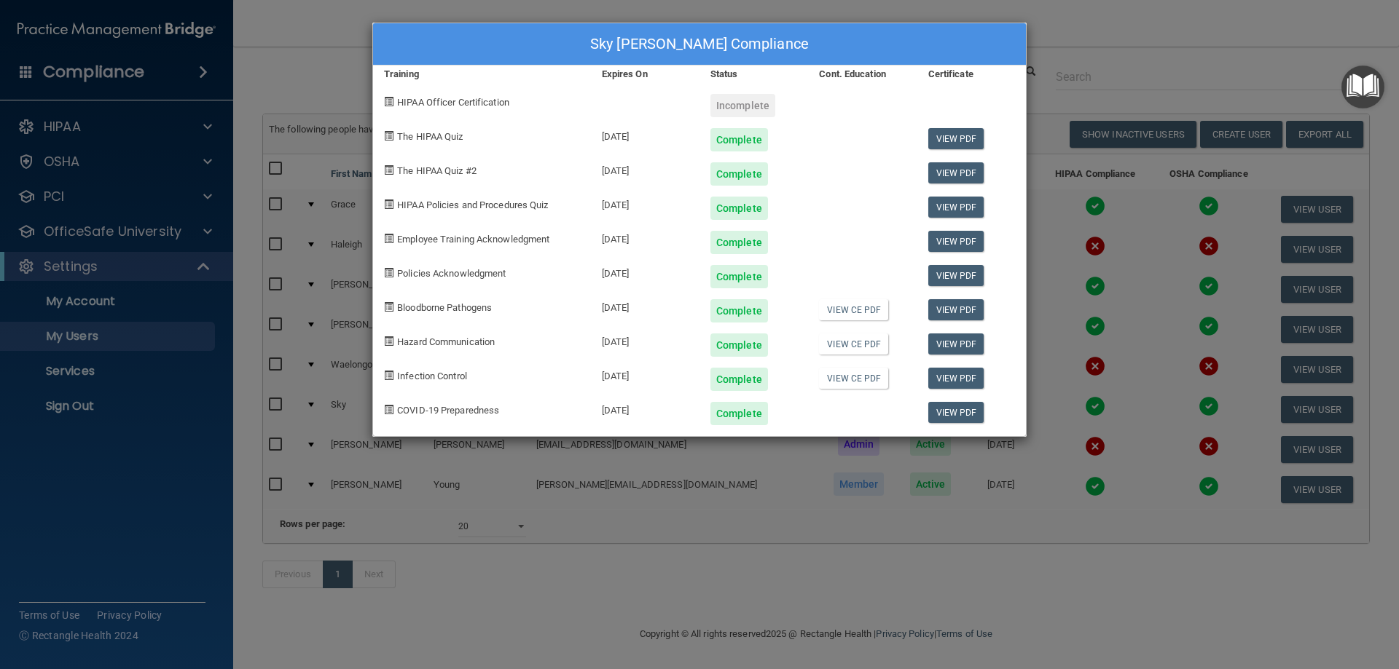
click at [590, 586] on div "Sky Ortegon's Compliance Training Expires On Status Cont. Education Certificate…" at bounding box center [699, 334] width 1399 height 669
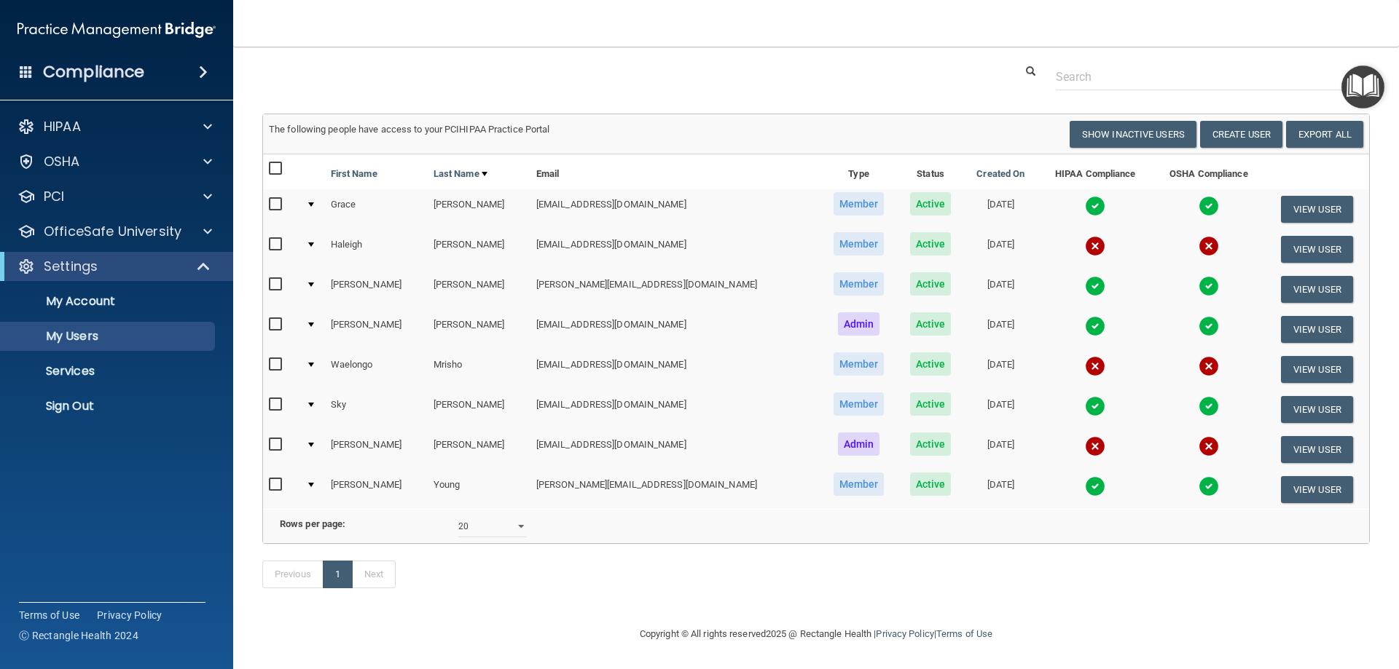
click at [1085, 316] on img at bounding box center [1095, 326] width 20 height 20
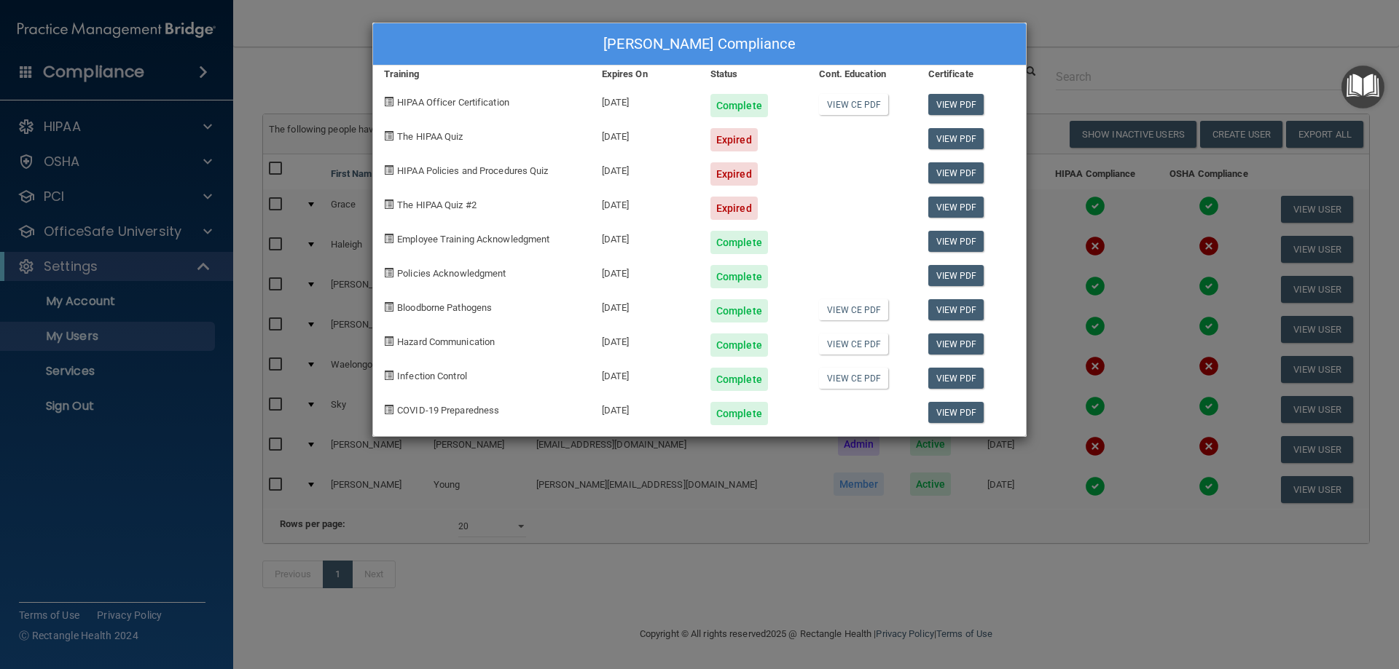
click at [902, 561] on div "Amy Morris's Compliance Training Expires On Status Cont. Education Certificate …" at bounding box center [699, 334] width 1399 height 669
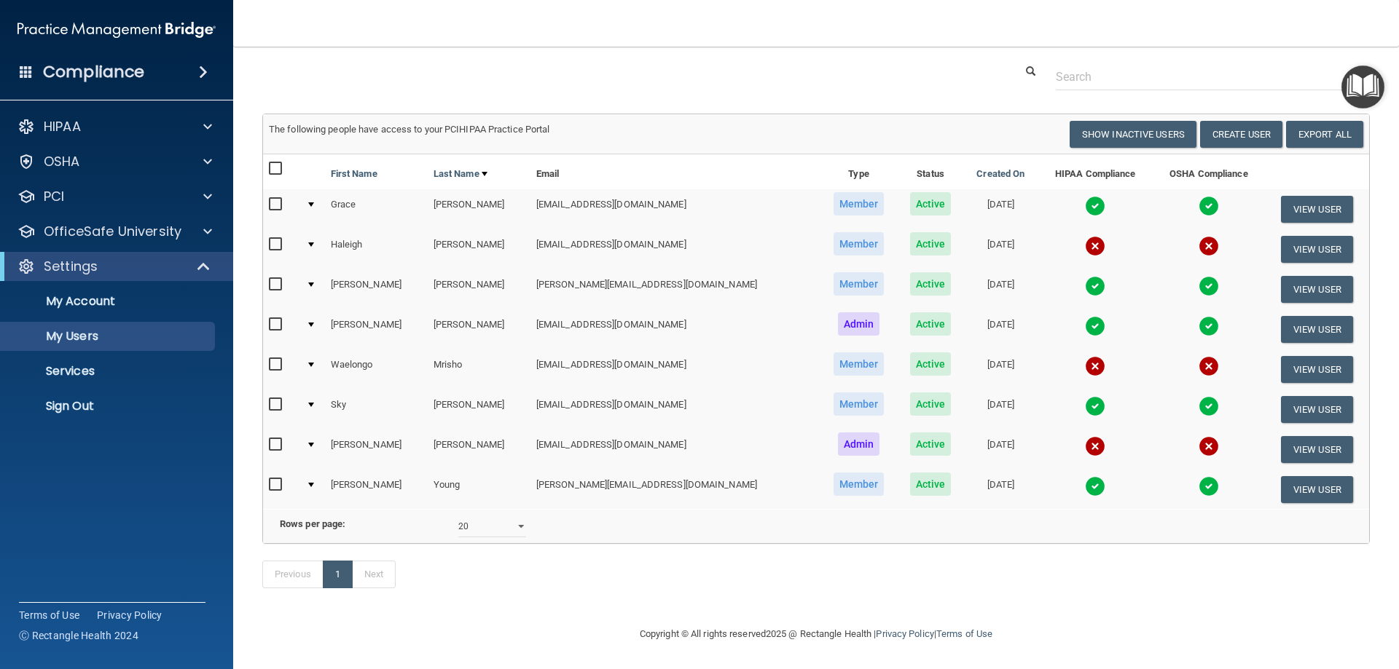
click at [1085, 276] on img at bounding box center [1095, 286] width 20 height 20
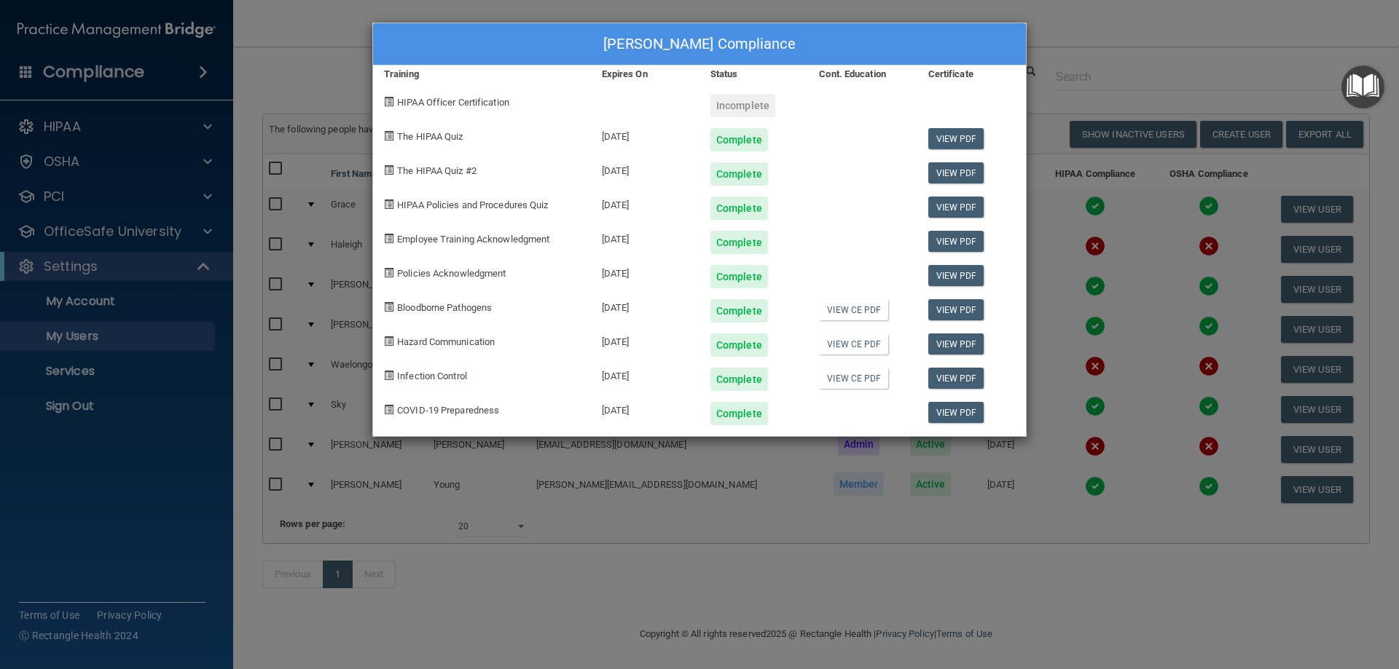
click at [937, 613] on div "Ashley McBride's Compliance Training Expires On Status Cont. Education Certific…" at bounding box center [699, 334] width 1399 height 669
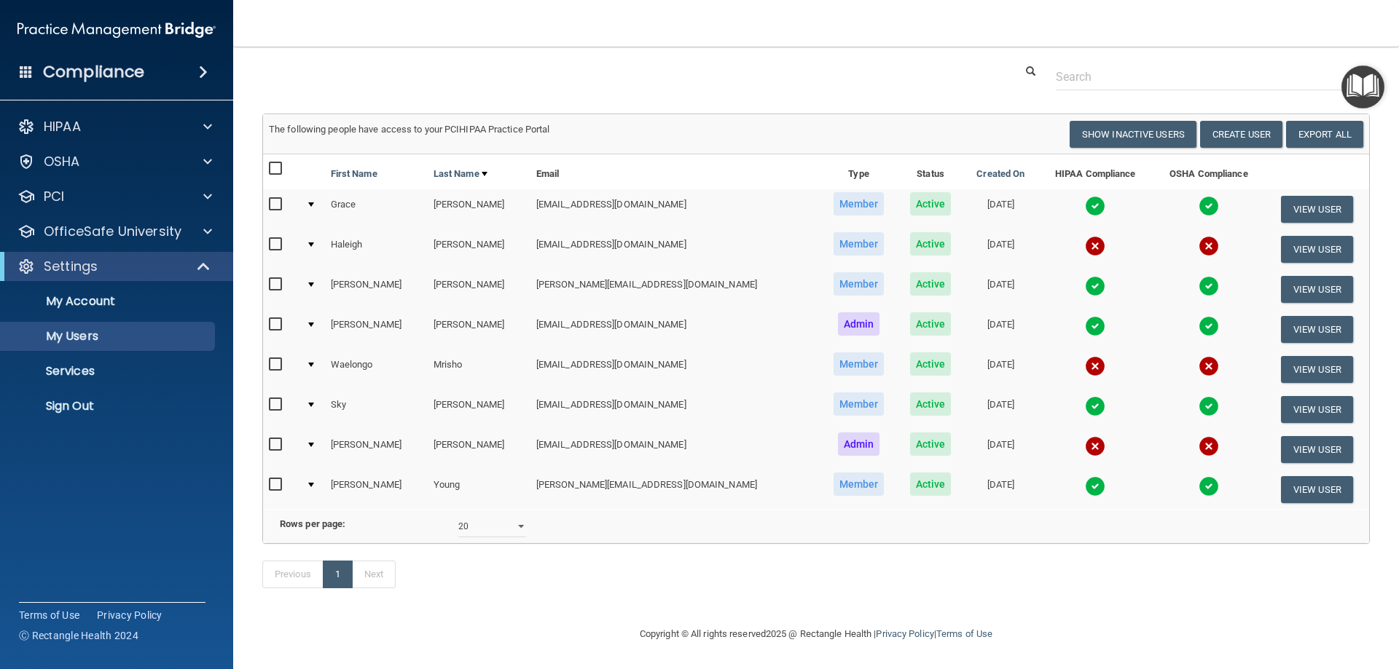
click at [1198, 276] on img at bounding box center [1208, 286] width 20 height 20
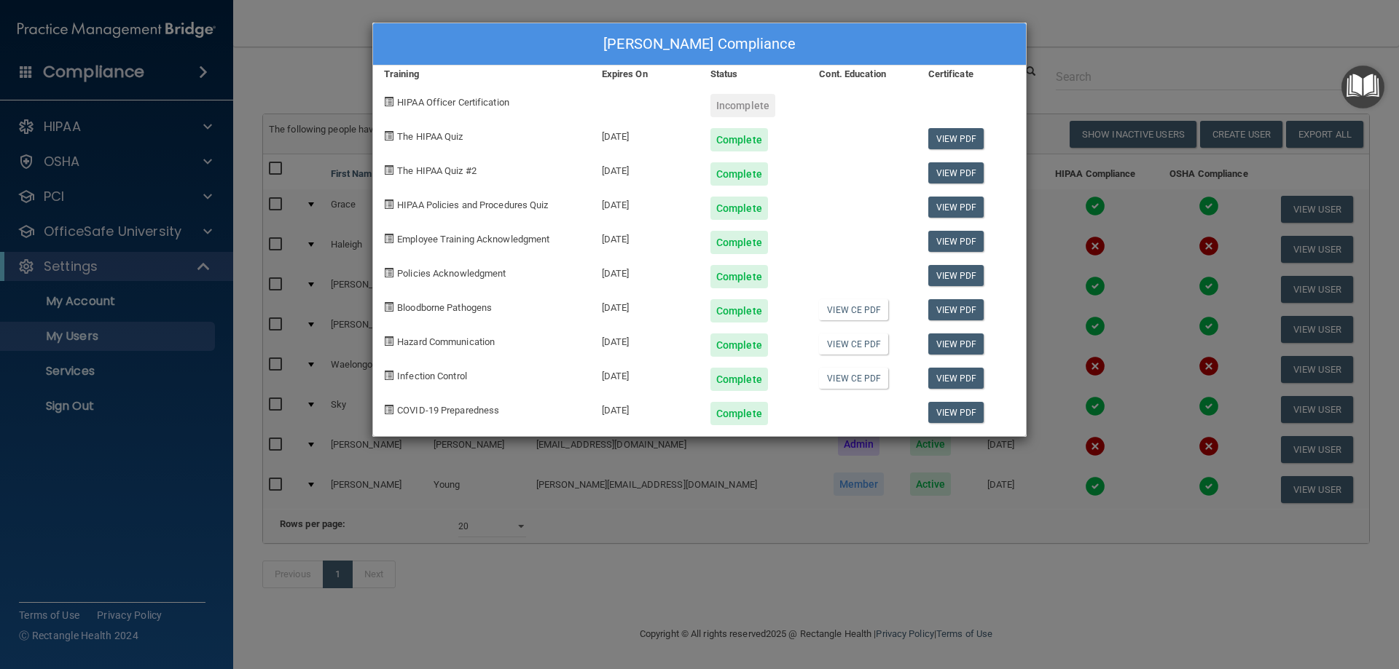
click at [736, 644] on div "Ashley McBride's Compliance Training Expires On Status Cont. Education Certific…" at bounding box center [699, 334] width 1399 height 669
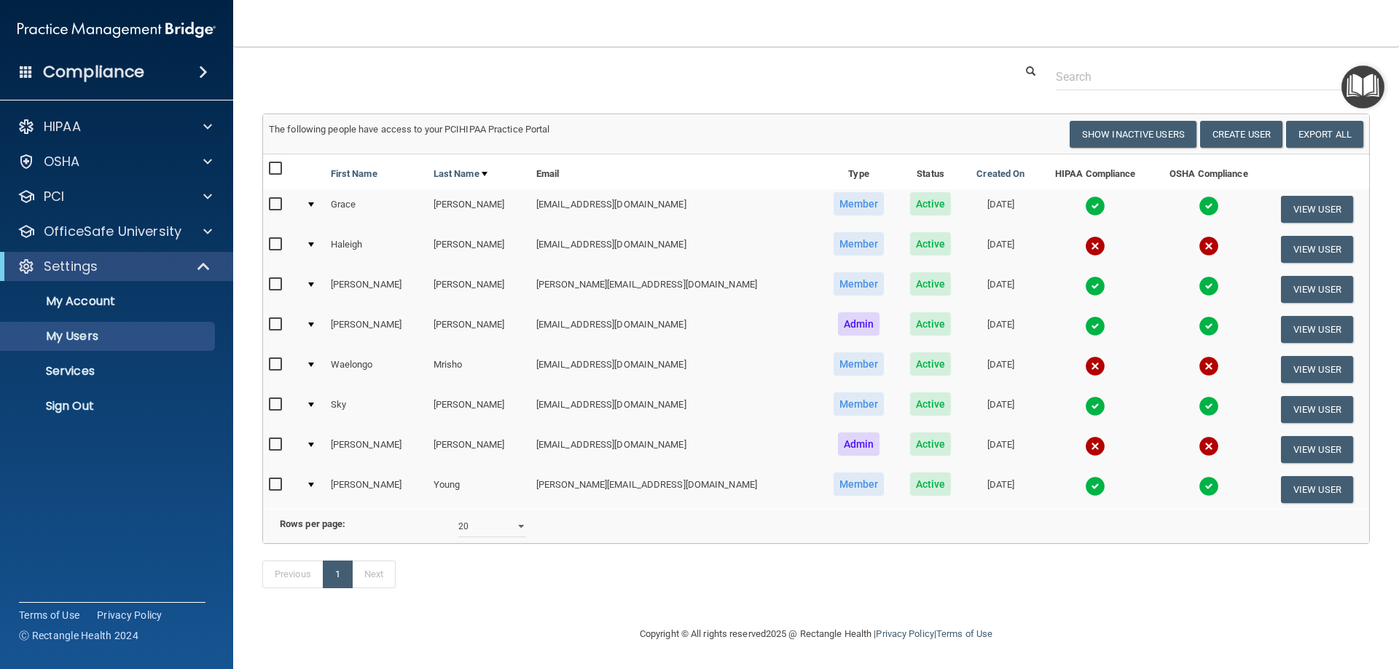
click at [1085, 196] on img at bounding box center [1095, 206] width 20 height 20
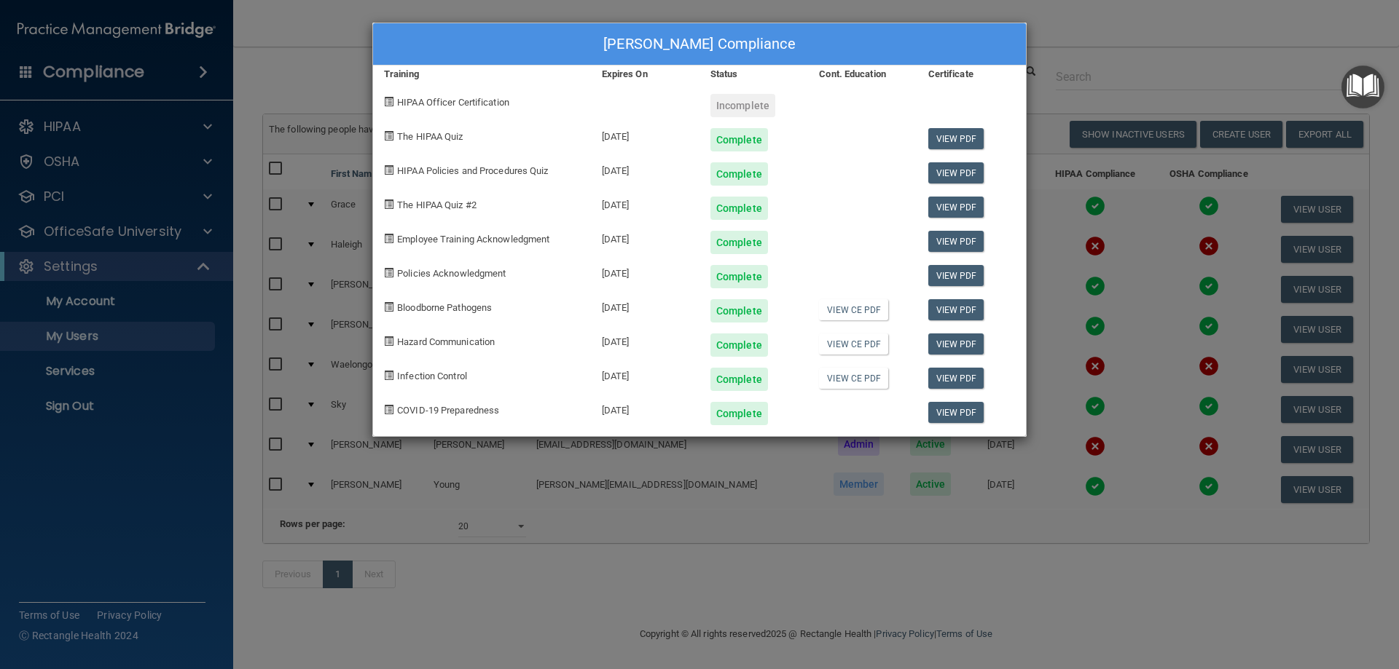
click at [908, 617] on div "Grace Estrada's Compliance Training Expires On Status Cont. Education Certifica…" at bounding box center [699, 334] width 1399 height 669
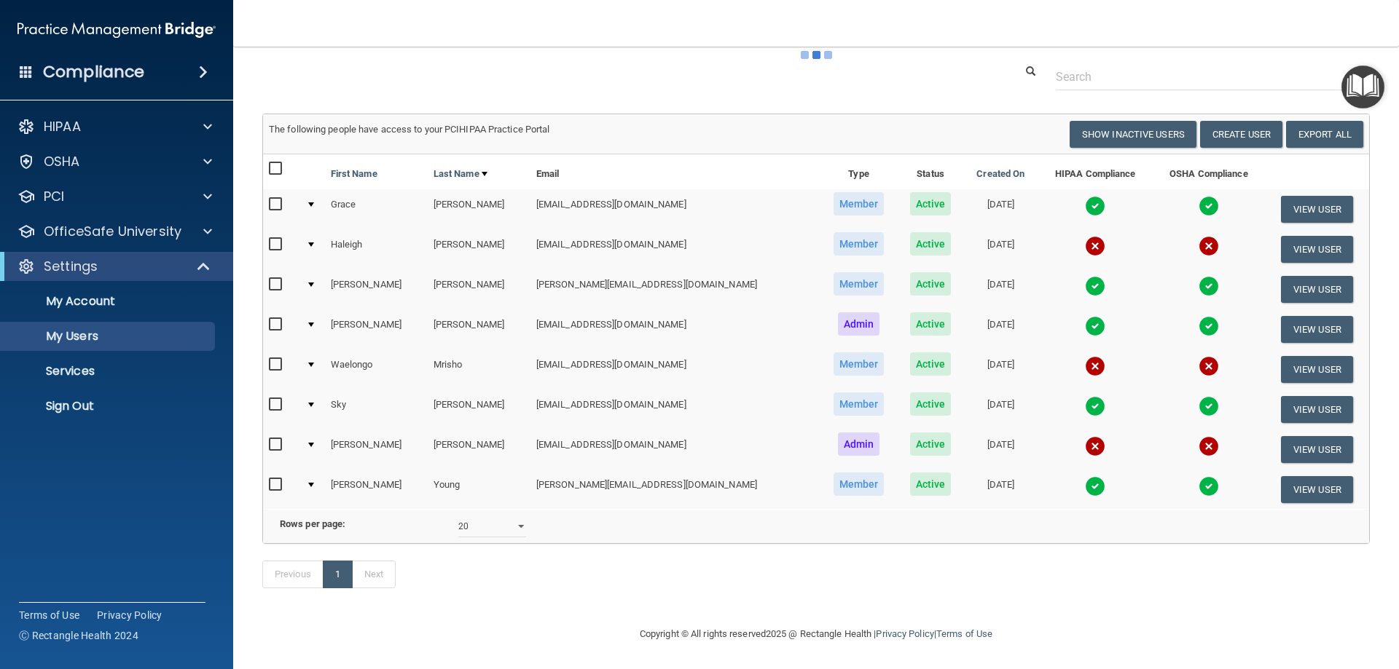
click at [1198, 203] on img at bounding box center [1208, 206] width 20 height 20
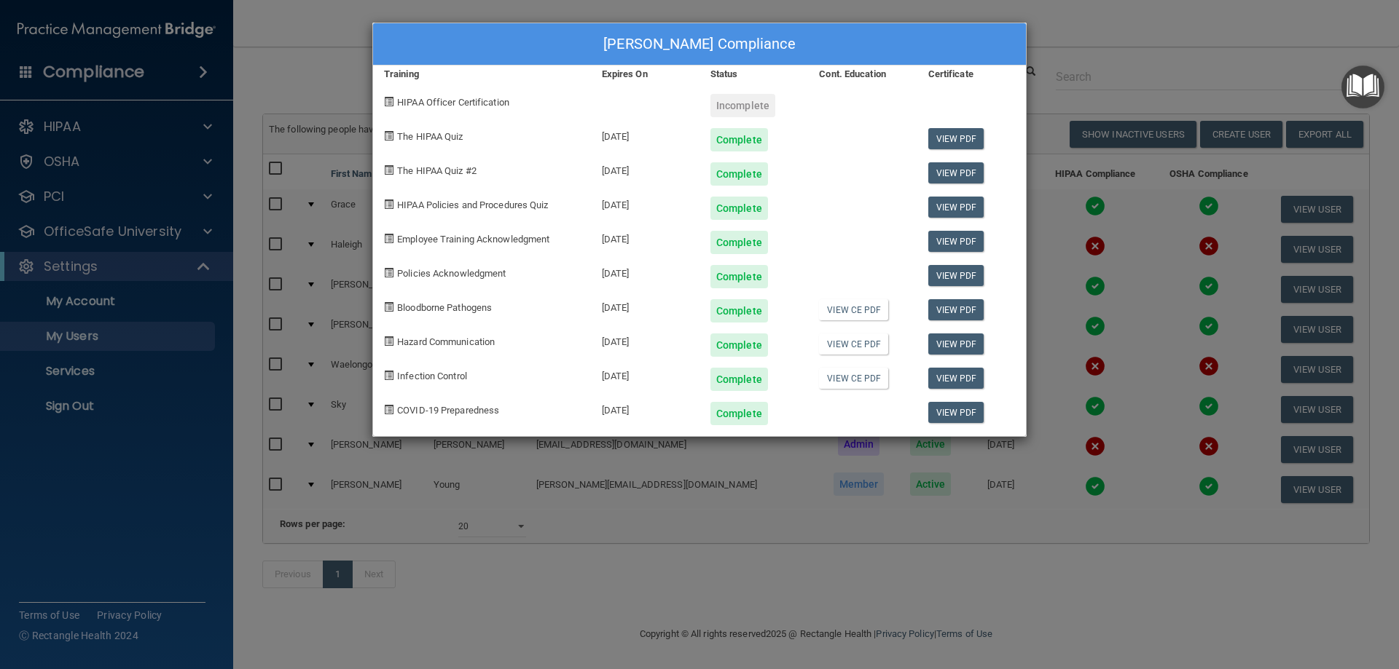
click at [989, 578] on div "Grace Estrada's Compliance Training Expires On Status Cont. Education Certifica…" at bounding box center [699, 334] width 1399 height 669
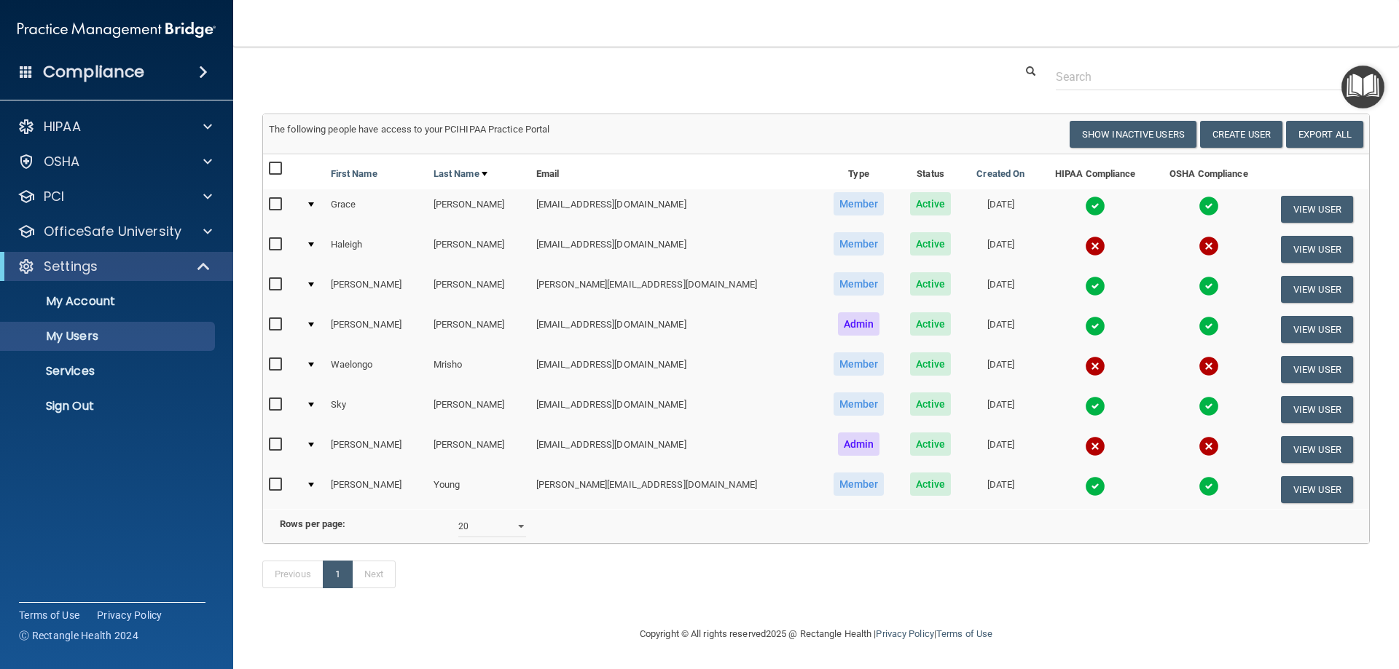
click at [1085, 476] on img at bounding box center [1095, 486] width 20 height 20
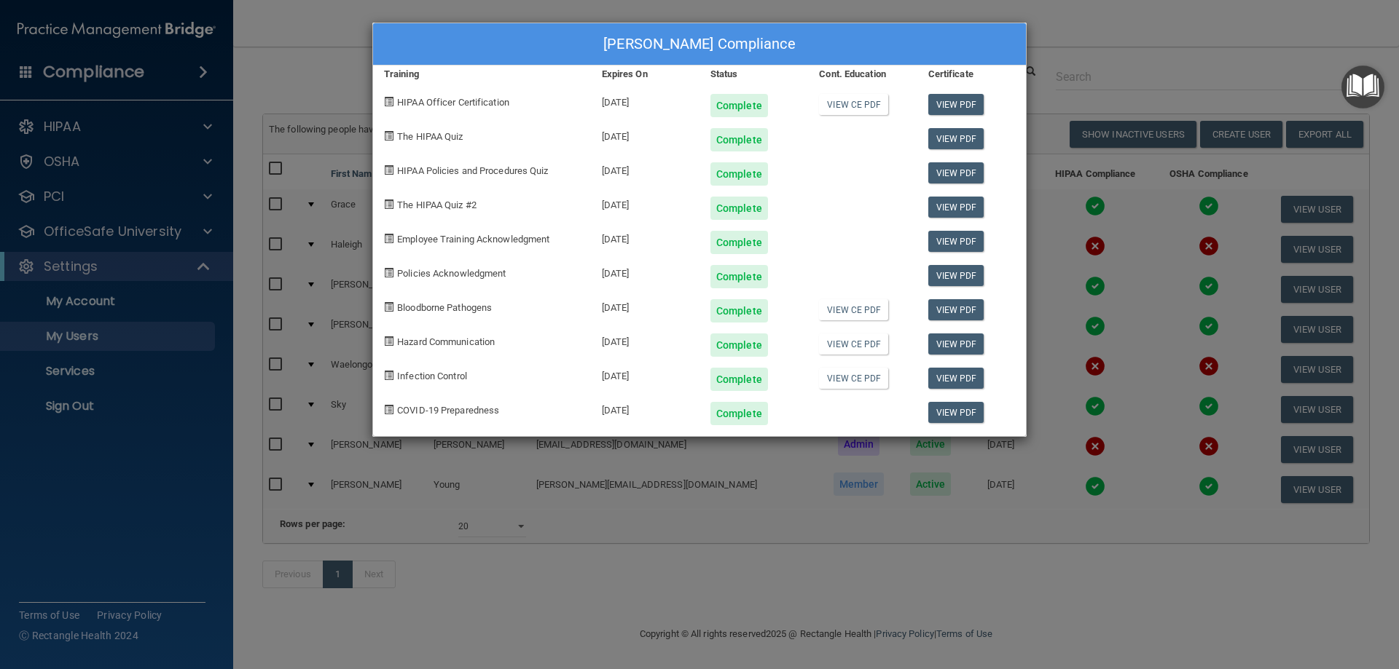
click at [1184, 493] on div "Haley Young's Compliance Training Expires On Status Cont. Education Certificate…" at bounding box center [699, 334] width 1399 height 669
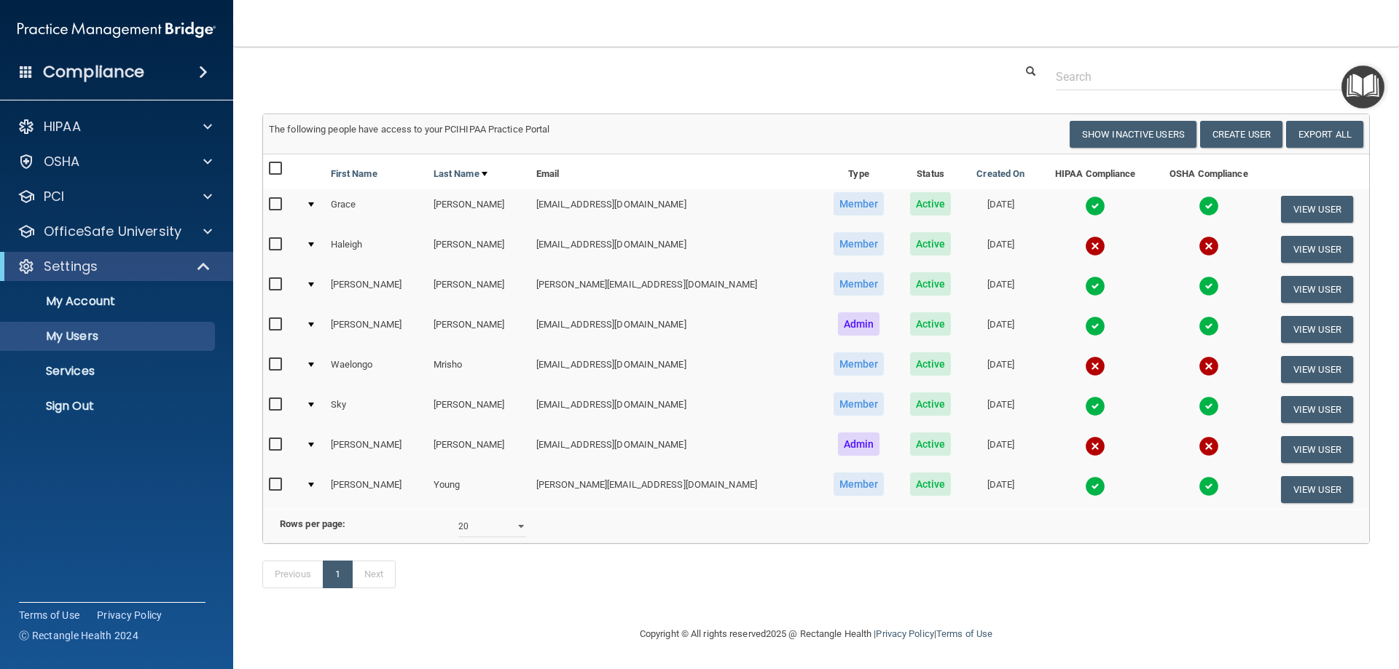
click at [1198, 476] on img at bounding box center [1208, 486] width 20 height 20
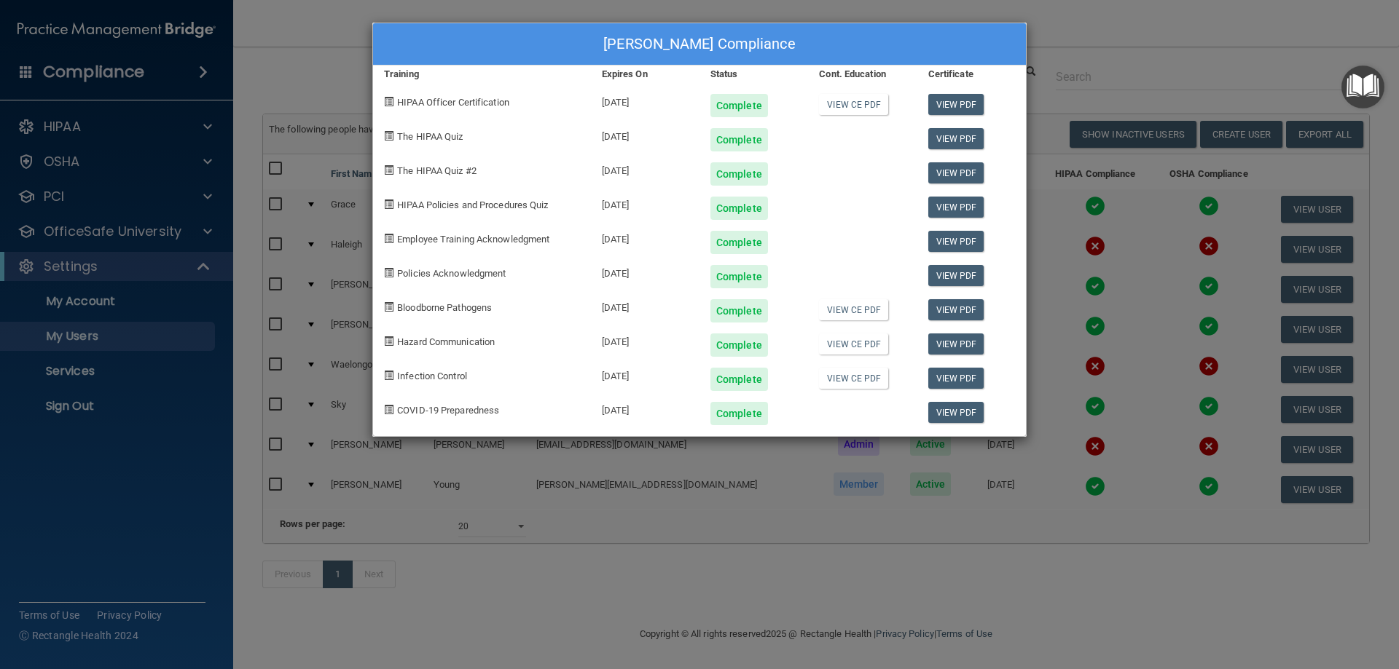
click at [970, 616] on div "Haley Young's Compliance Training Expires On Status Cont. Education Certificate…" at bounding box center [699, 334] width 1399 height 669
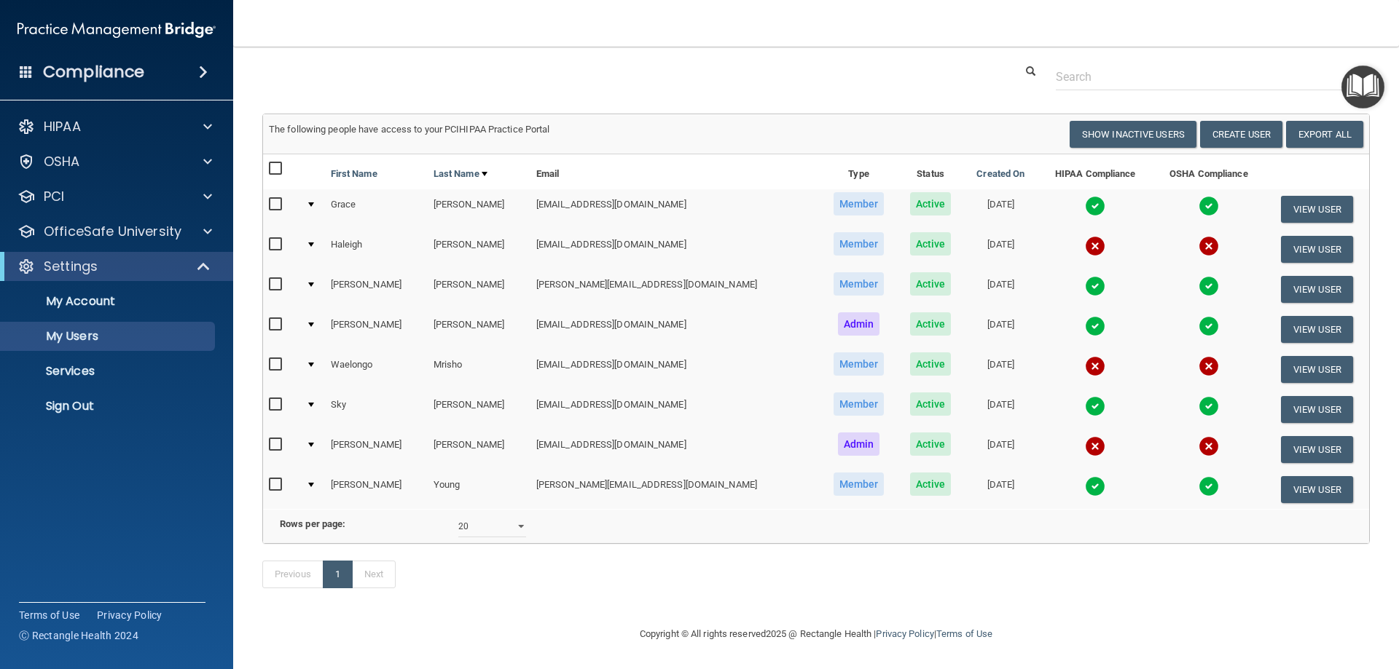
click at [1085, 316] on img at bounding box center [1095, 326] width 20 height 20
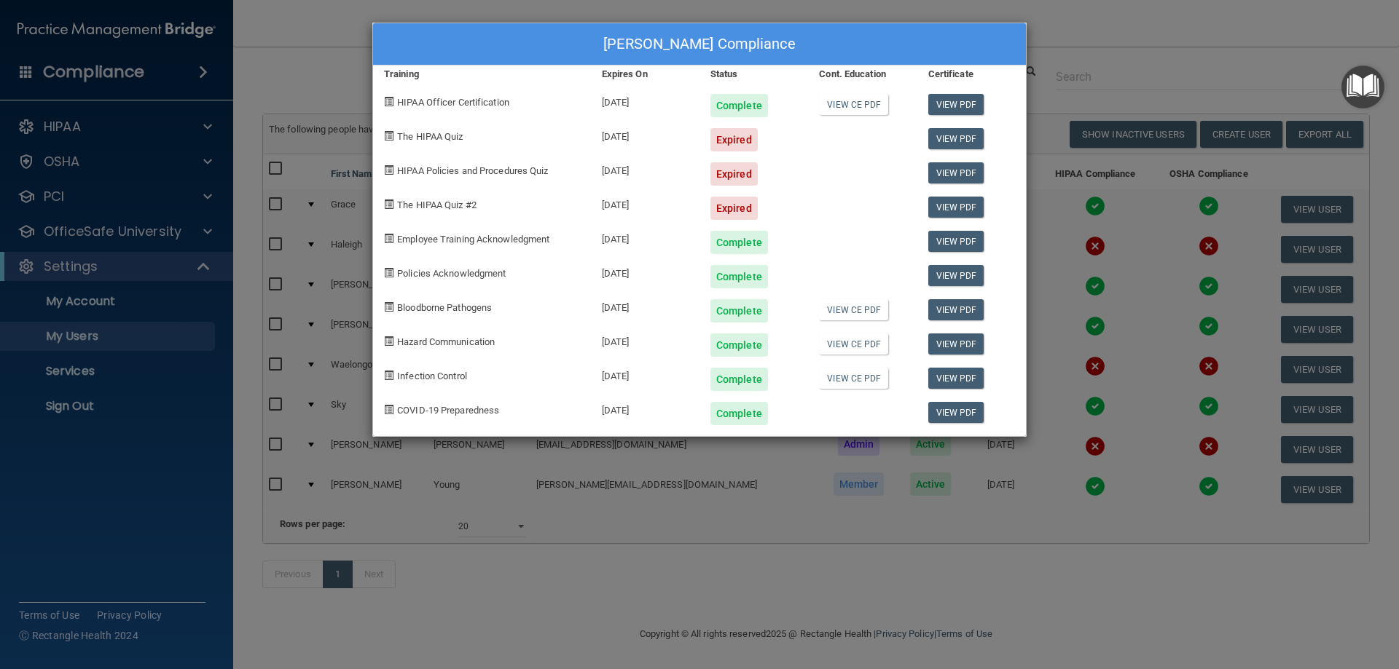
click at [1078, 565] on div "Amy Morris's Compliance Training Expires On Status Cont. Education Certificate …" at bounding box center [699, 334] width 1399 height 669
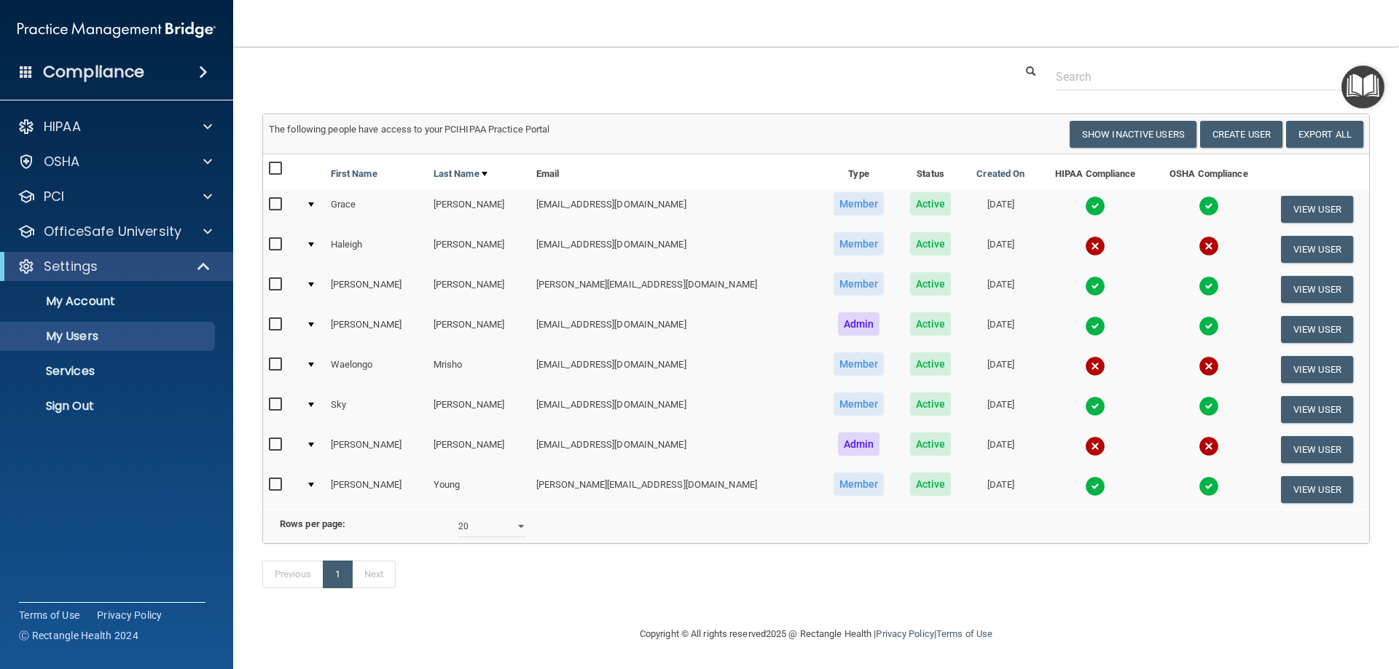
click at [1198, 316] on img at bounding box center [1208, 326] width 20 height 20
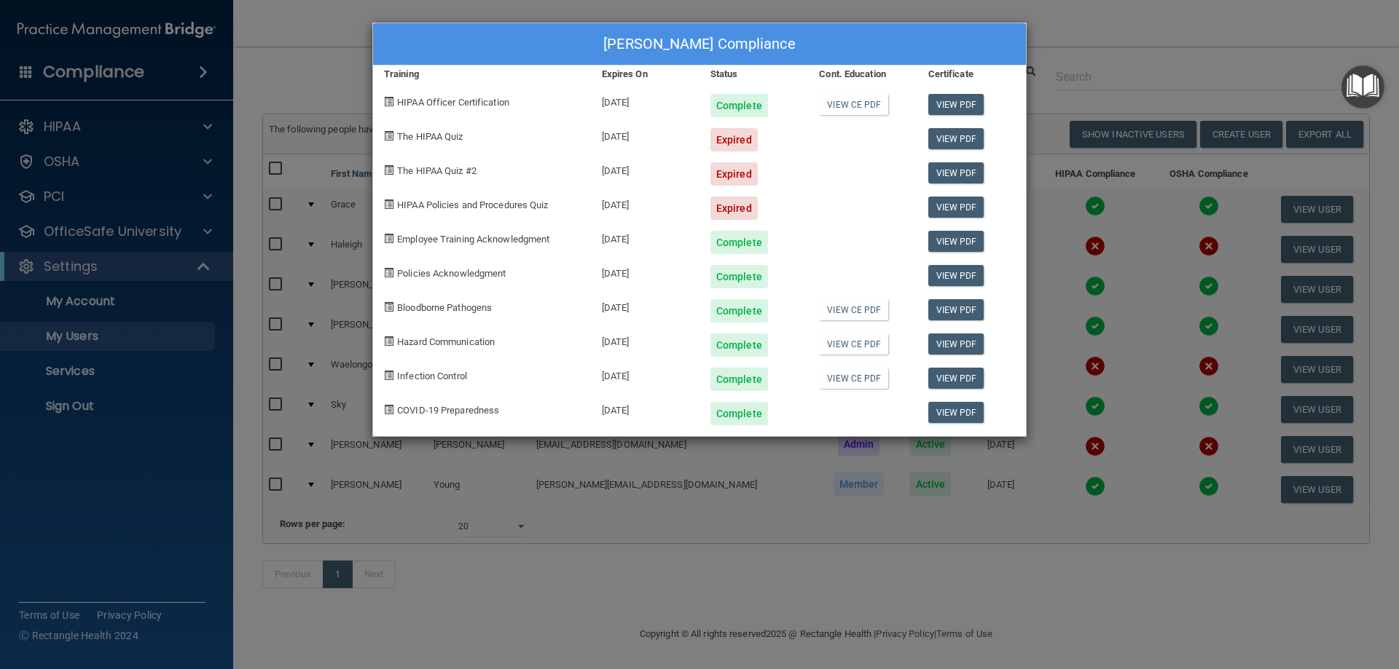
click at [991, 567] on div "Amy Morris's Compliance Training Expires On Status Cont. Education Certificate …" at bounding box center [699, 334] width 1399 height 669
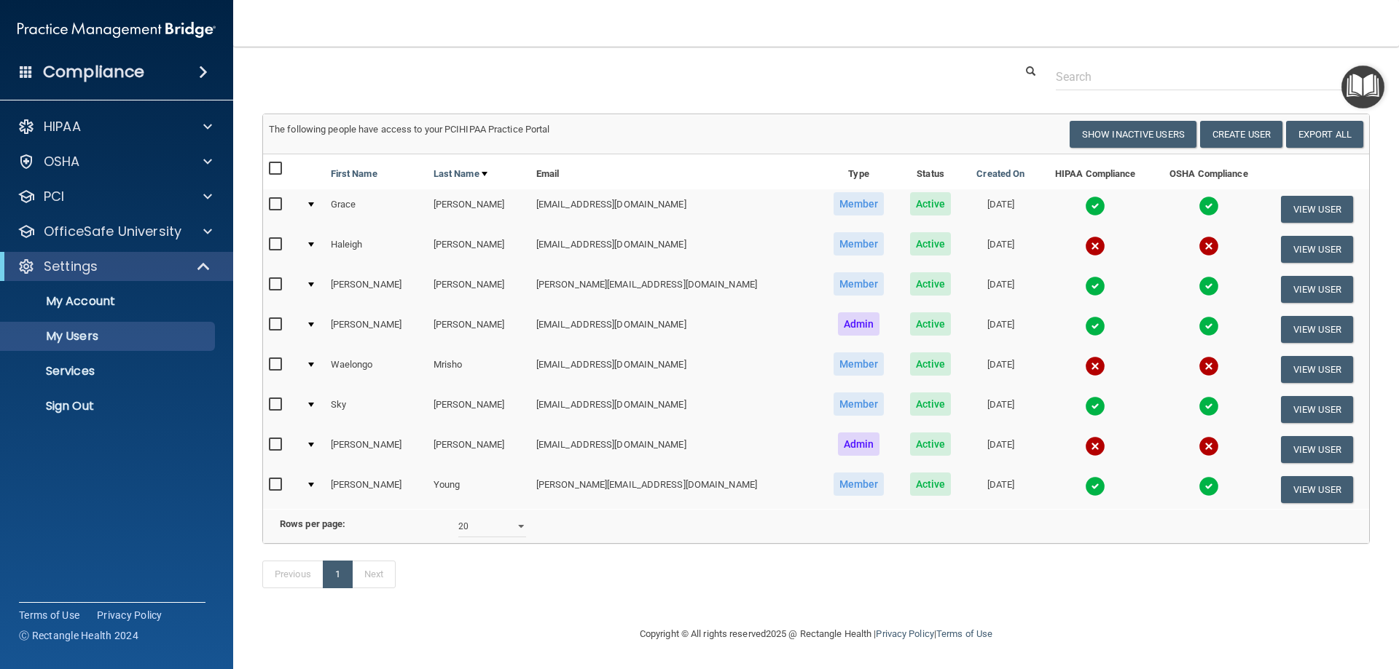
click at [1085, 436] on img at bounding box center [1095, 446] width 20 height 20
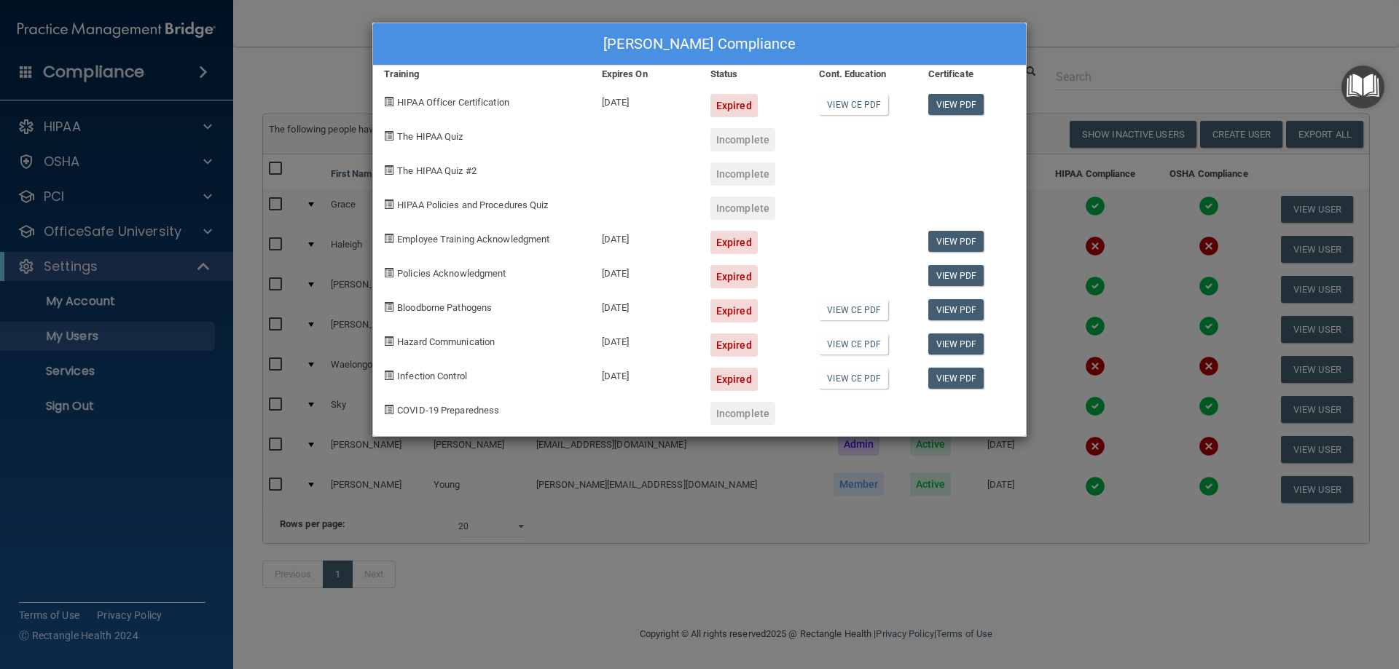
click at [975, 558] on div "Brenda Wooten's Compliance Training Expires On Status Cont. Education Certifica…" at bounding box center [699, 334] width 1399 height 669
